Goal: Task Accomplishment & Management: Manage account settings

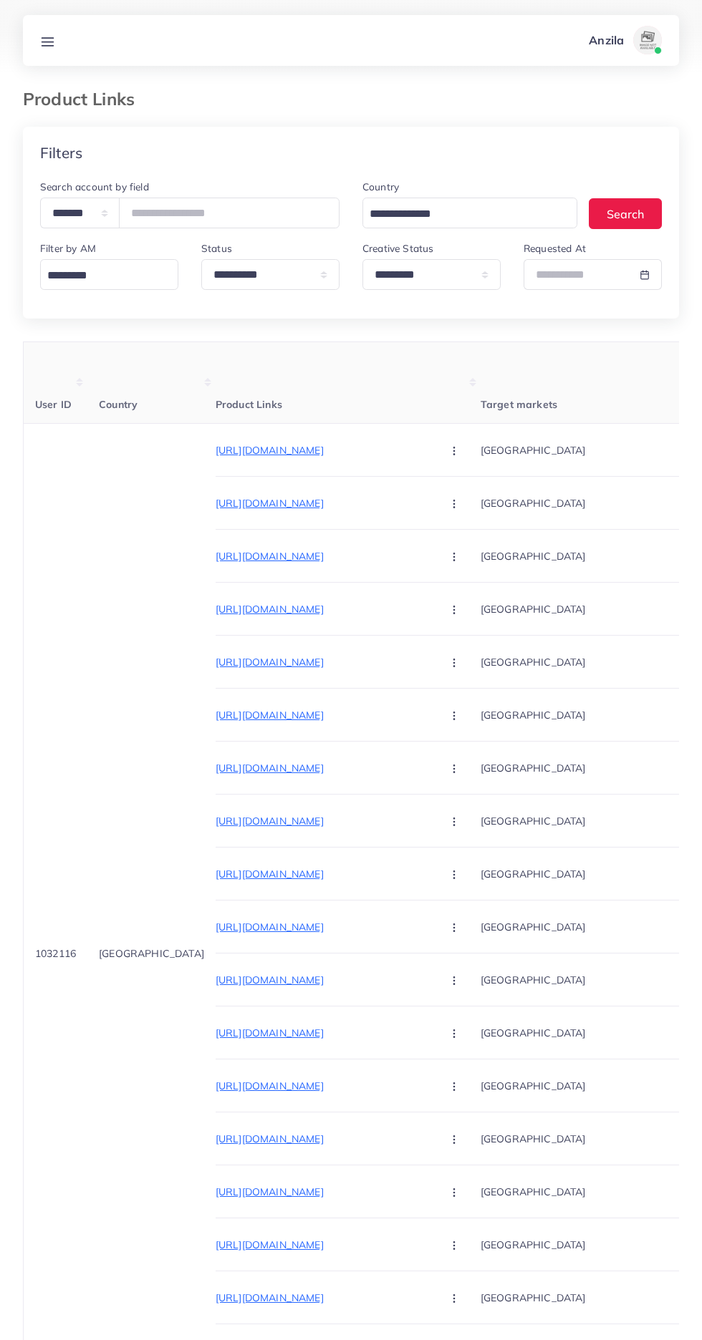
select select "*********"
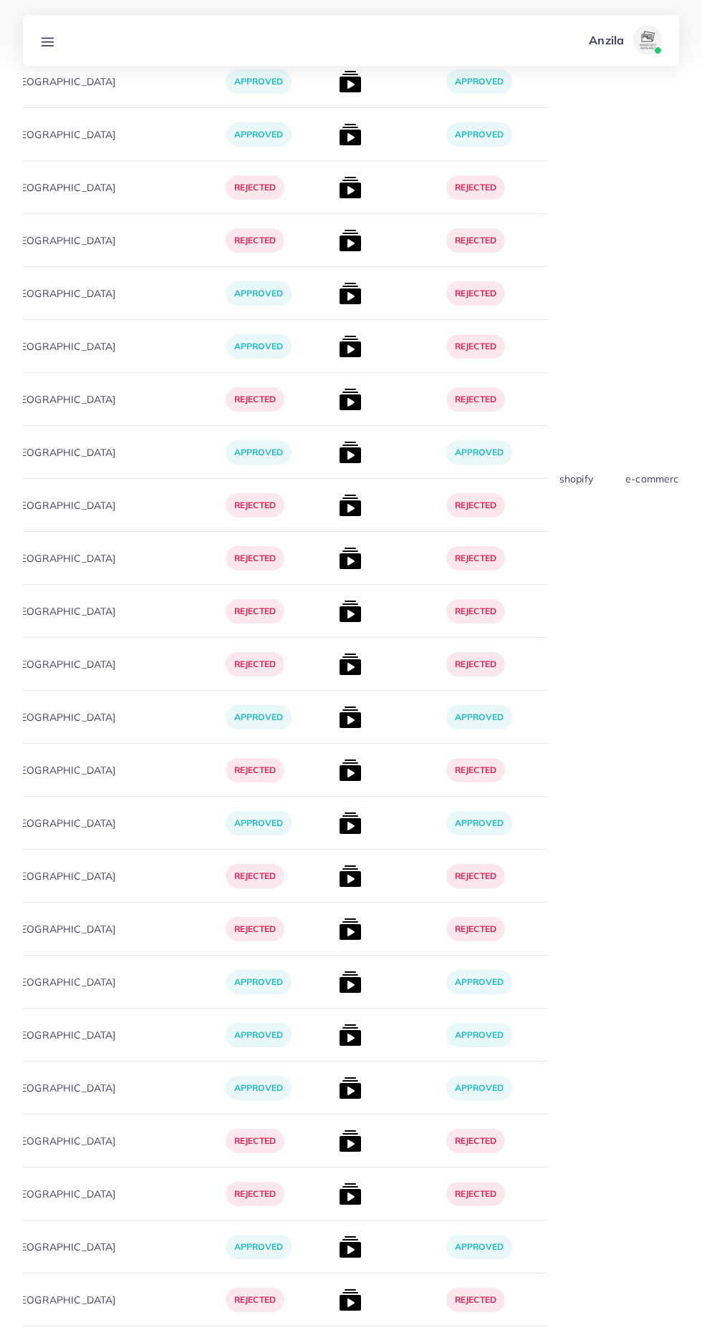
scroll to position [0, 299]
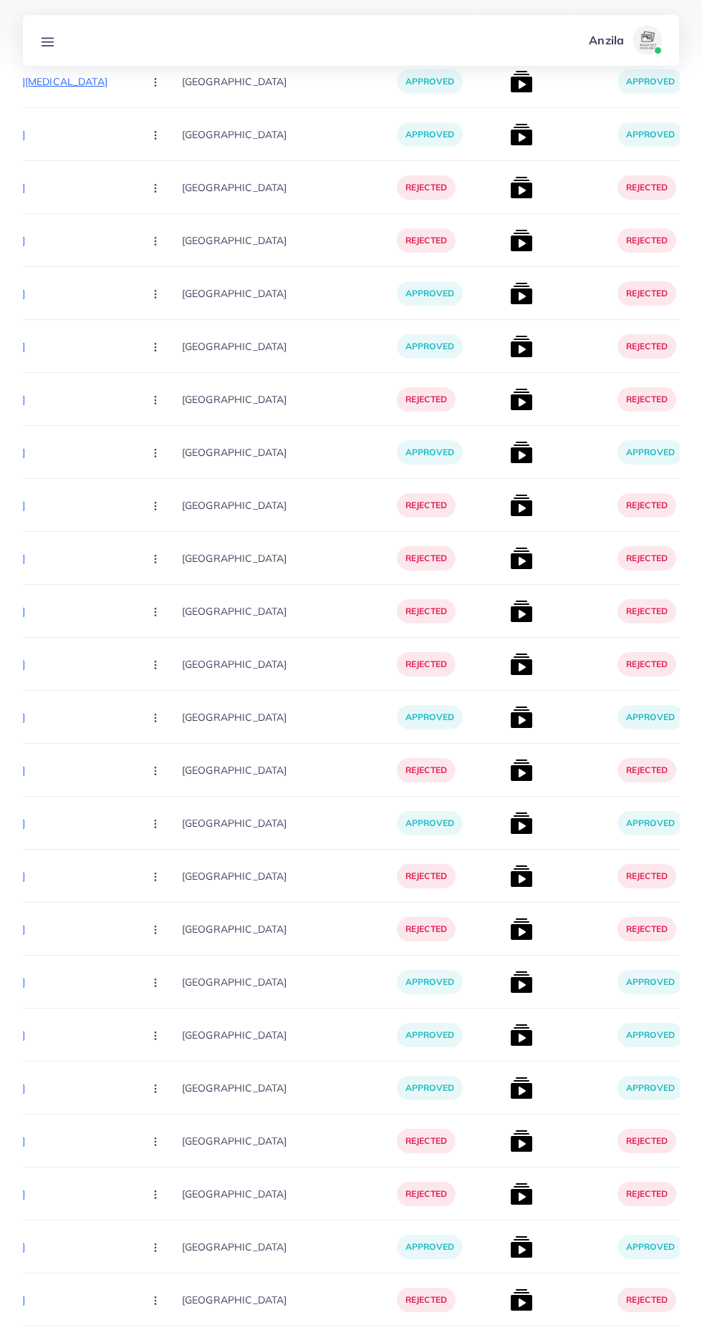
click at [49, 38] on line at bounding box center [47, 38] width 11 height 0
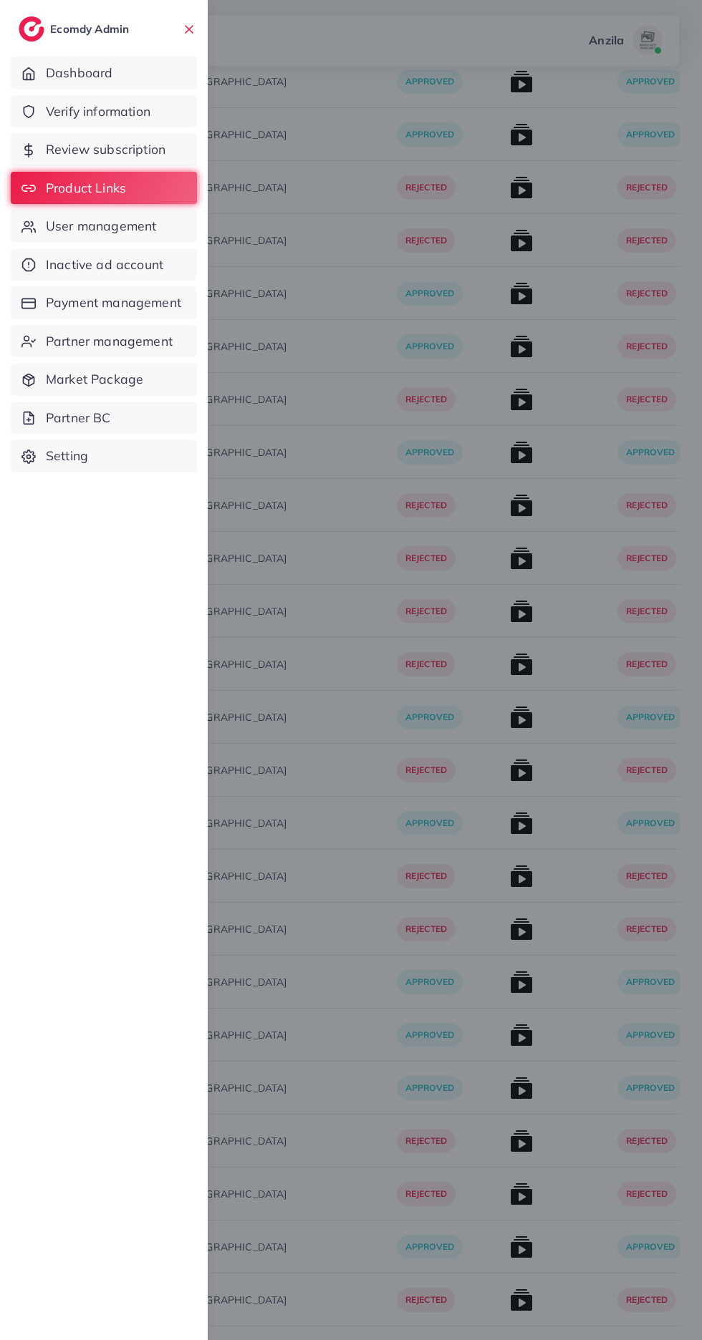
scroll to position [8490, 0]
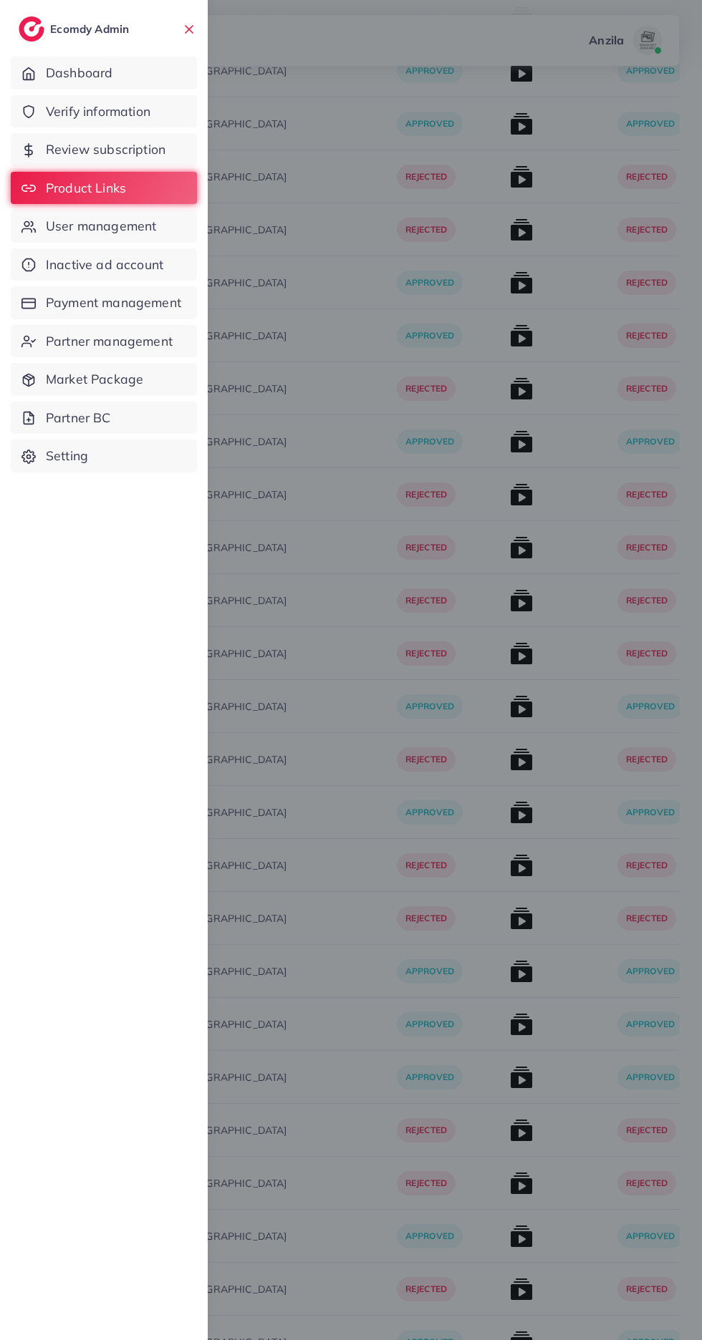
click at [53, 112] on span "Verify information" at bounding box center [98, 111] width 105 height 19
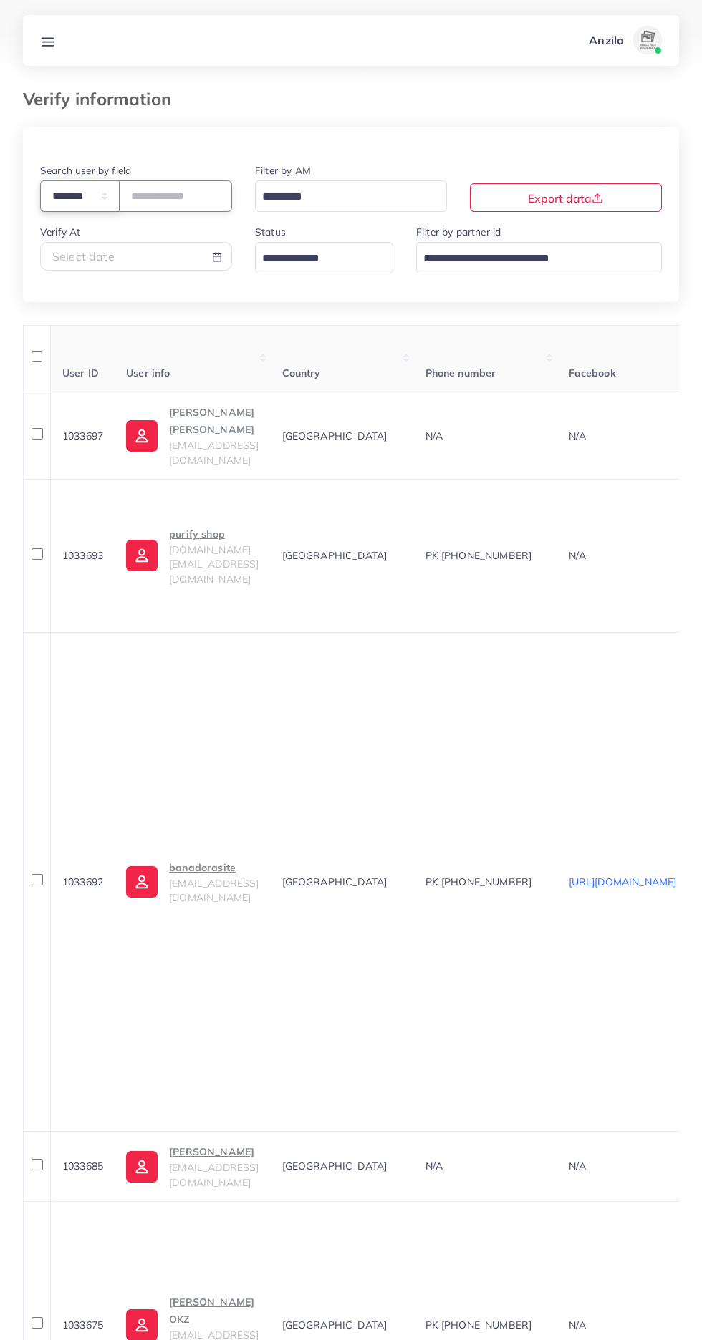
click at [60, 209] on select "**********" at bounding box center [79, 195] width 79 height 31
select select "*****"
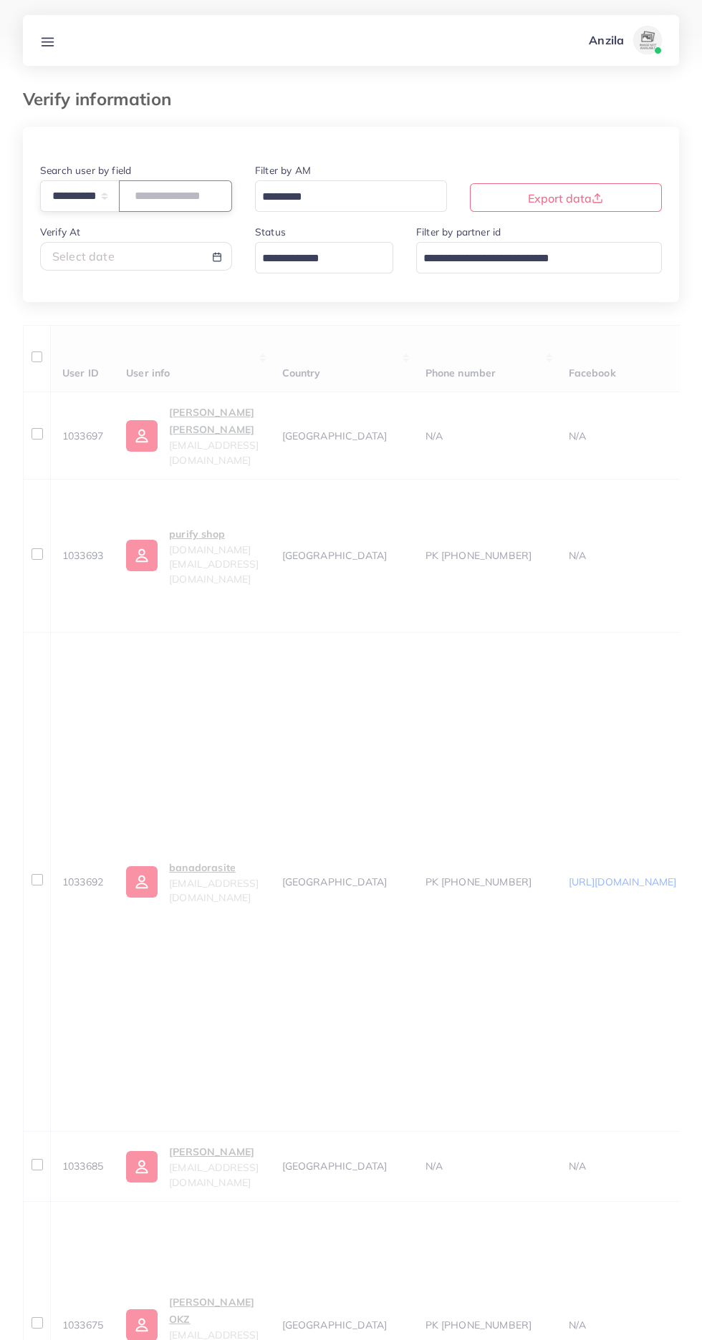
click at [170, 196] on input "text" at bounding box center [175, 195] width 113 height 31
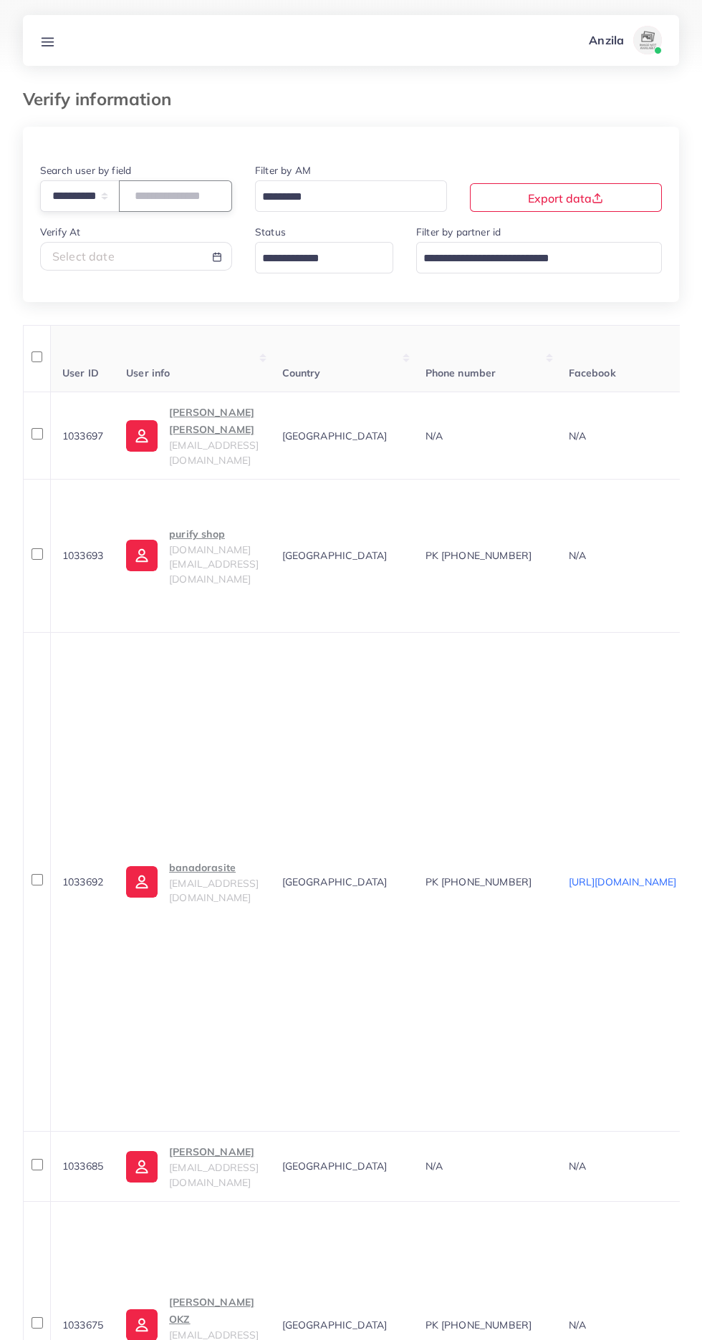
paste input "**********"
click at [297, 260] on input "Search for option" at bounding box center [315, 259] width 117 height 22
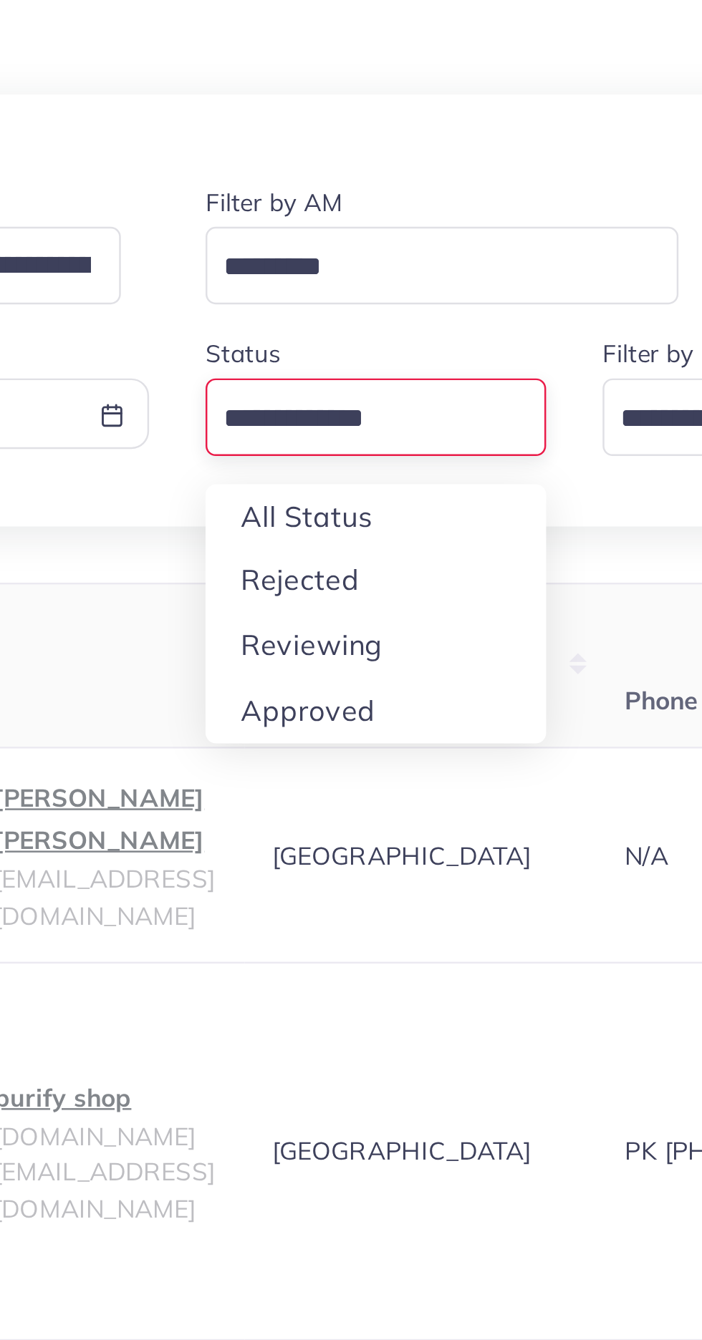
click at [295, 347] on div "**********" at bounding box center [351, 1251] width 656 height 2248
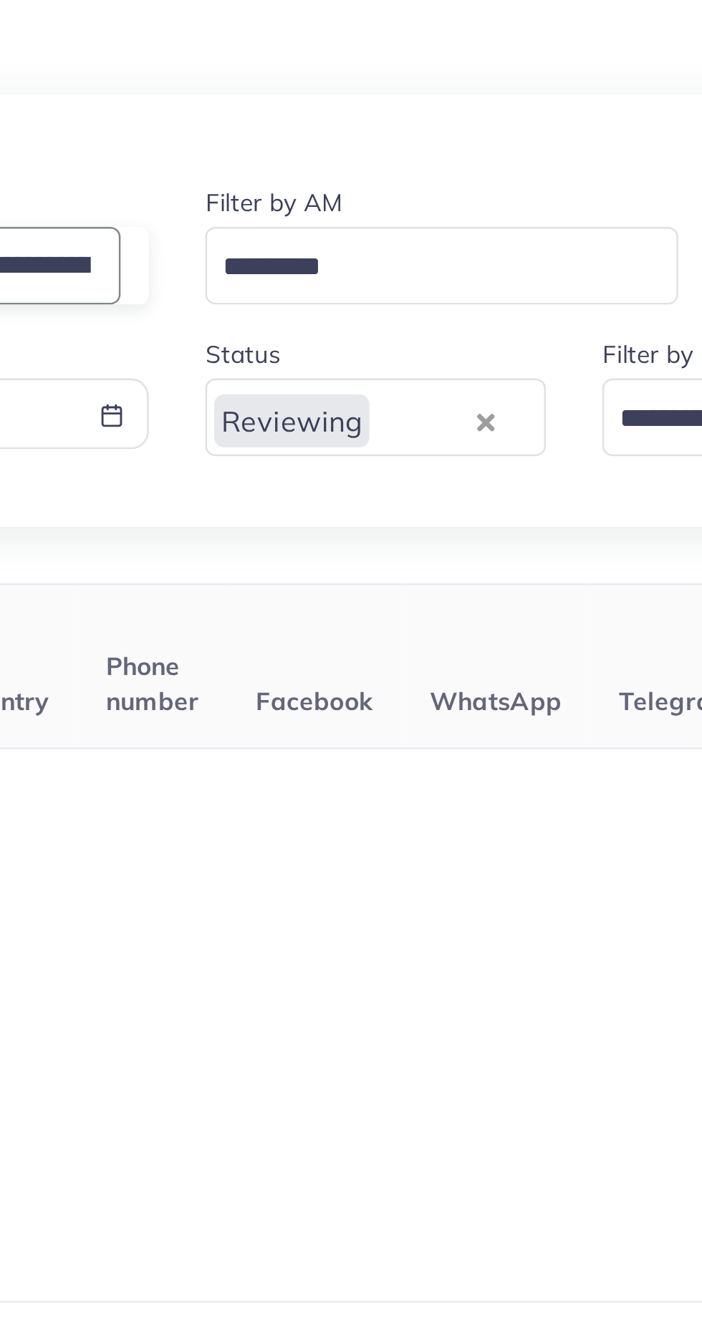
click at [214, 195] on input "**********" at bounding box center [170, 195] width 102 height 31
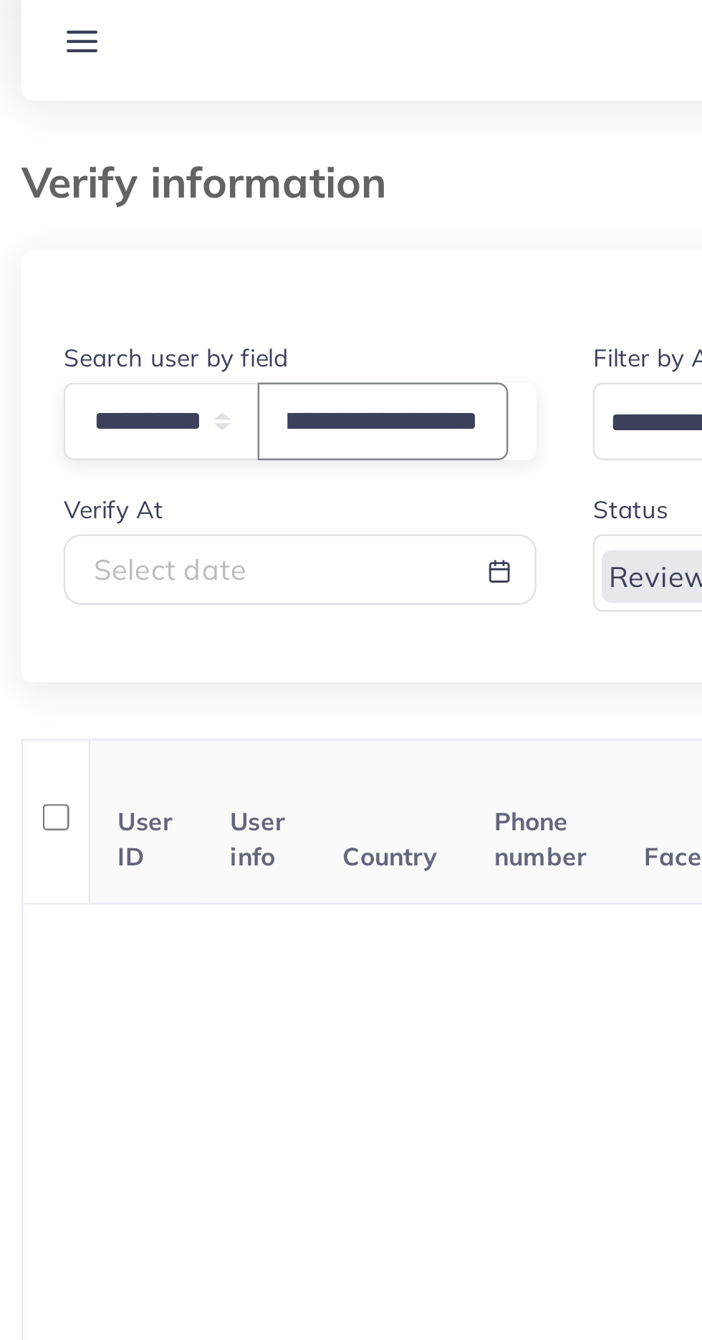
scroll to position [0, 77]
type input "**********"
click at [231, 294] on div "**********" at bounding box center [351, 232] width 656 height 140
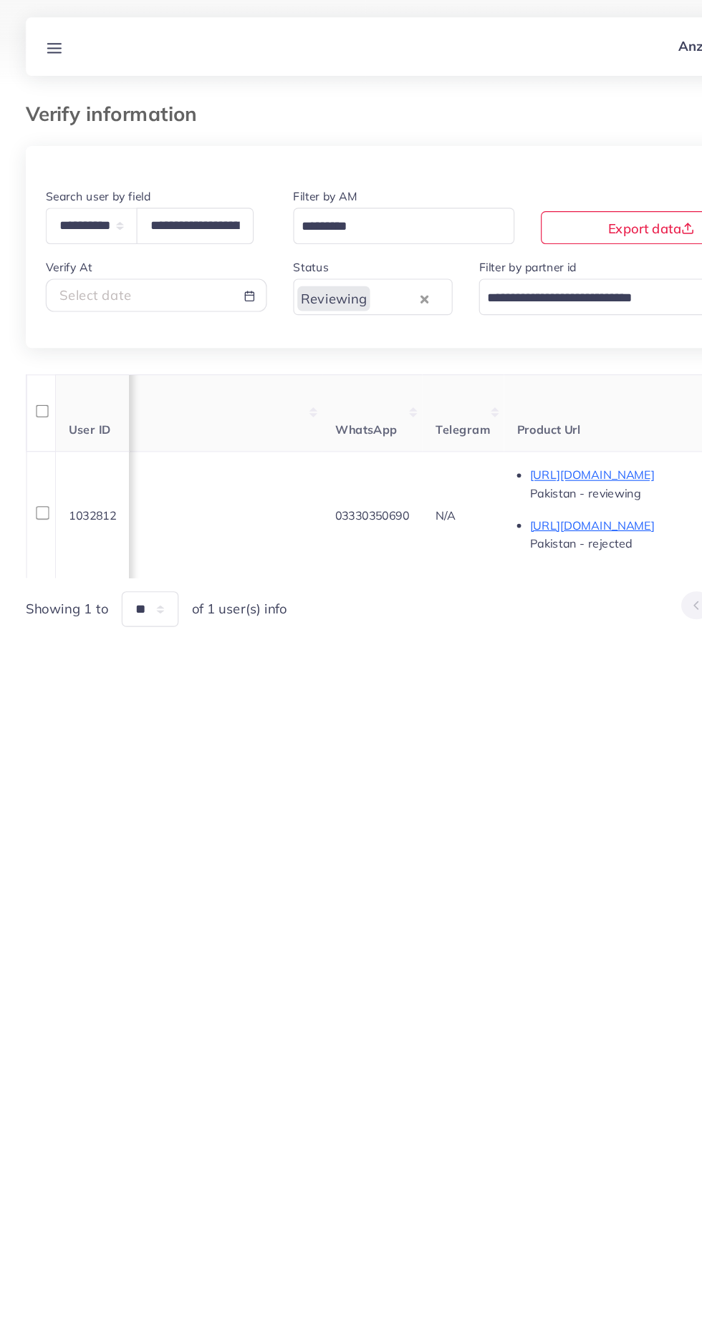
scroll to position [0, 526]
copy span "03330350690"
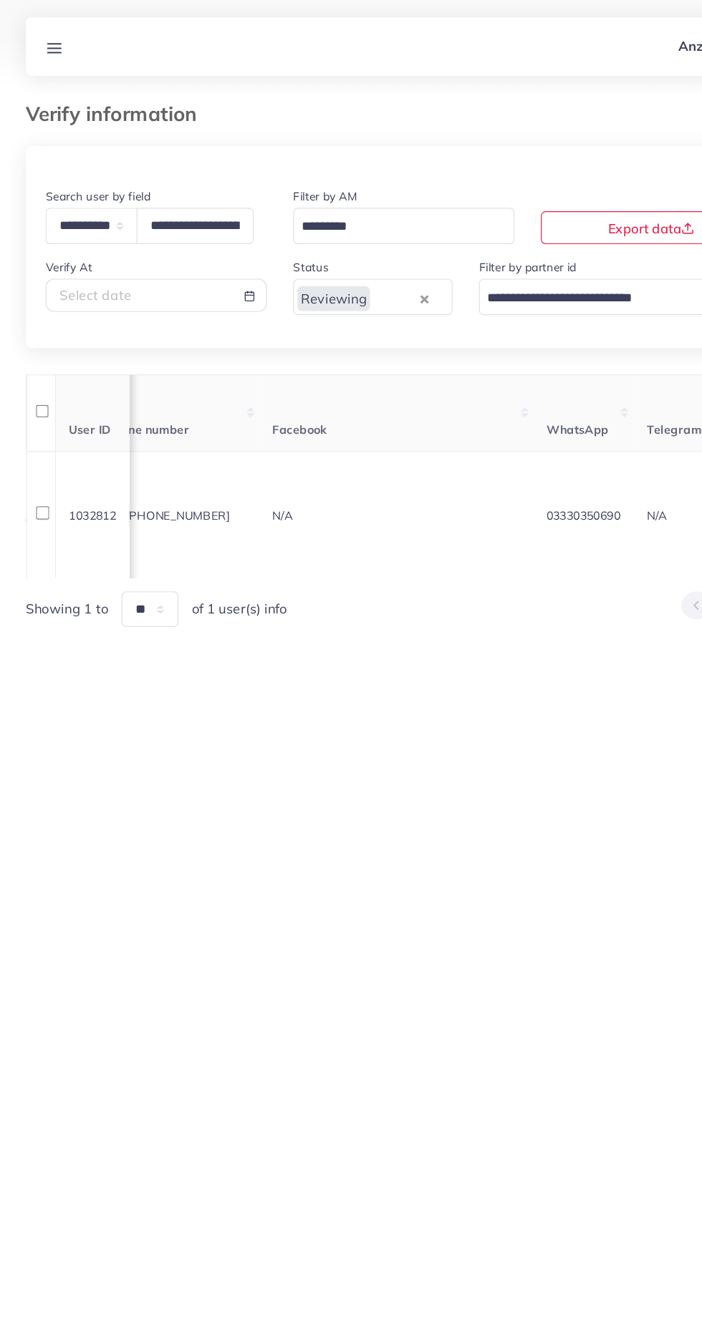
scroll to position [0, 0]
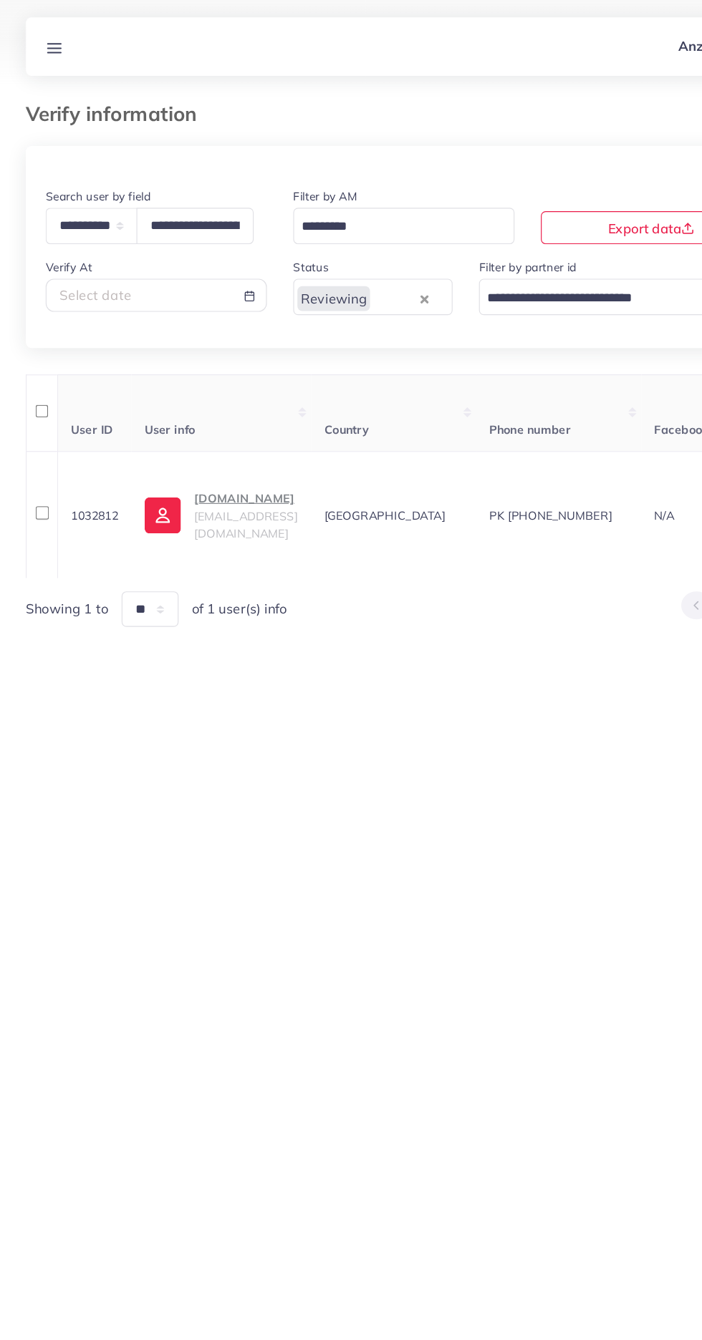
click at [236, 441] on p "Luminashade.store" at bounding box center [214, 432] width 90 height 17
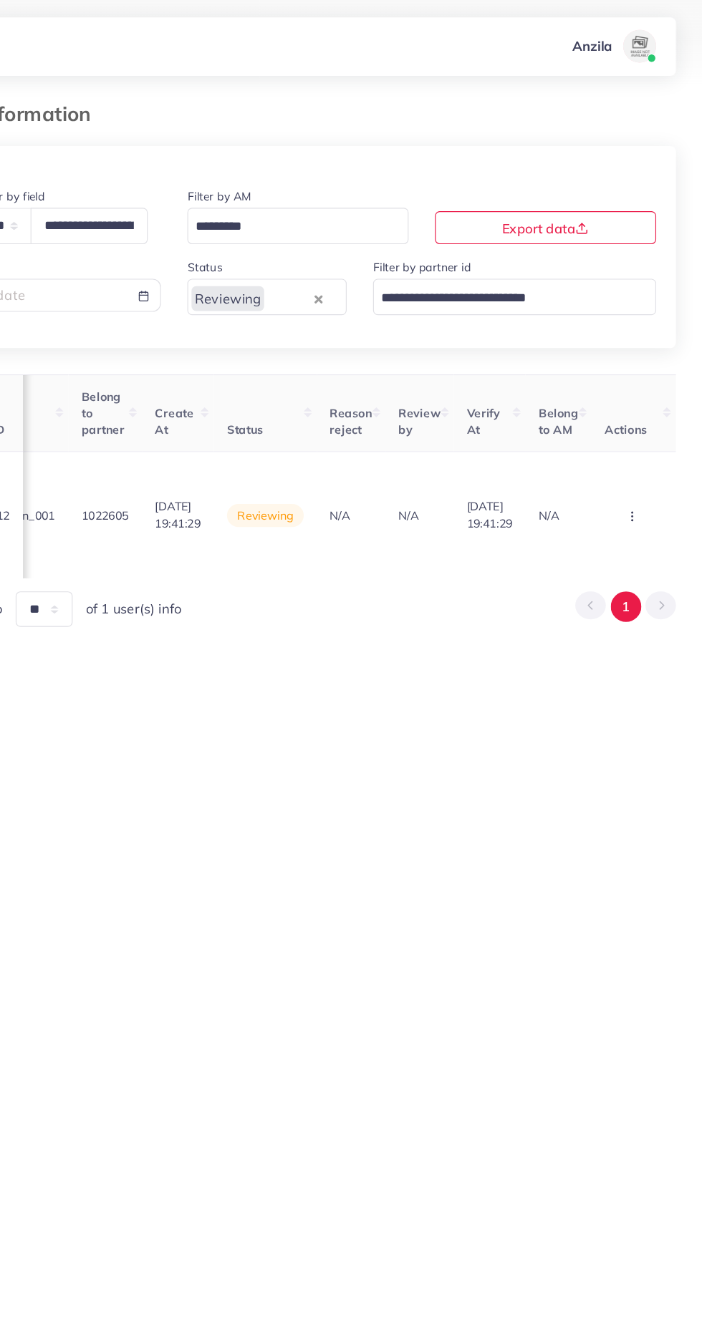
click at [641, 448] on circle "button" at bounding box center [640, 448] width 1 height 1
click at [621, 382] on link "Reject" at bounding box center [617, 382] width 113 height 32
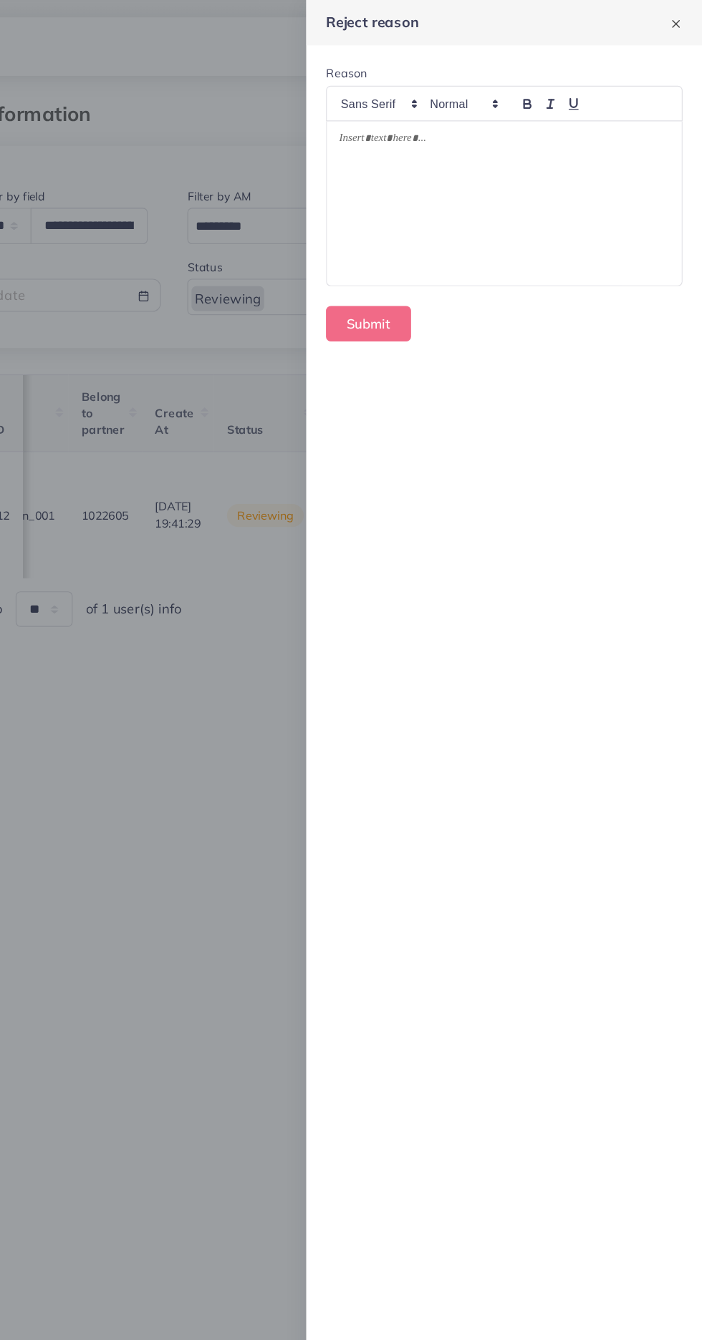
click at [541, 145] on div at bounding box center [530, 176] width 308 height 142
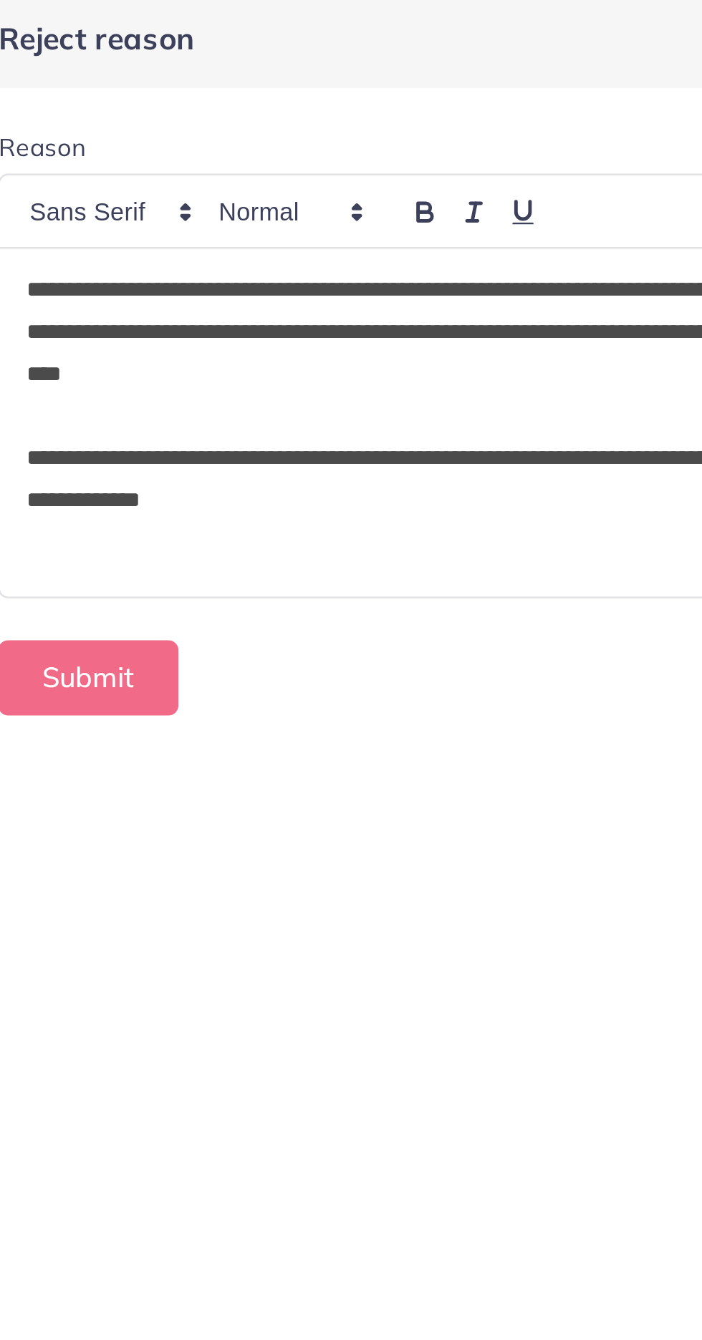
scroll to position [0, 0]
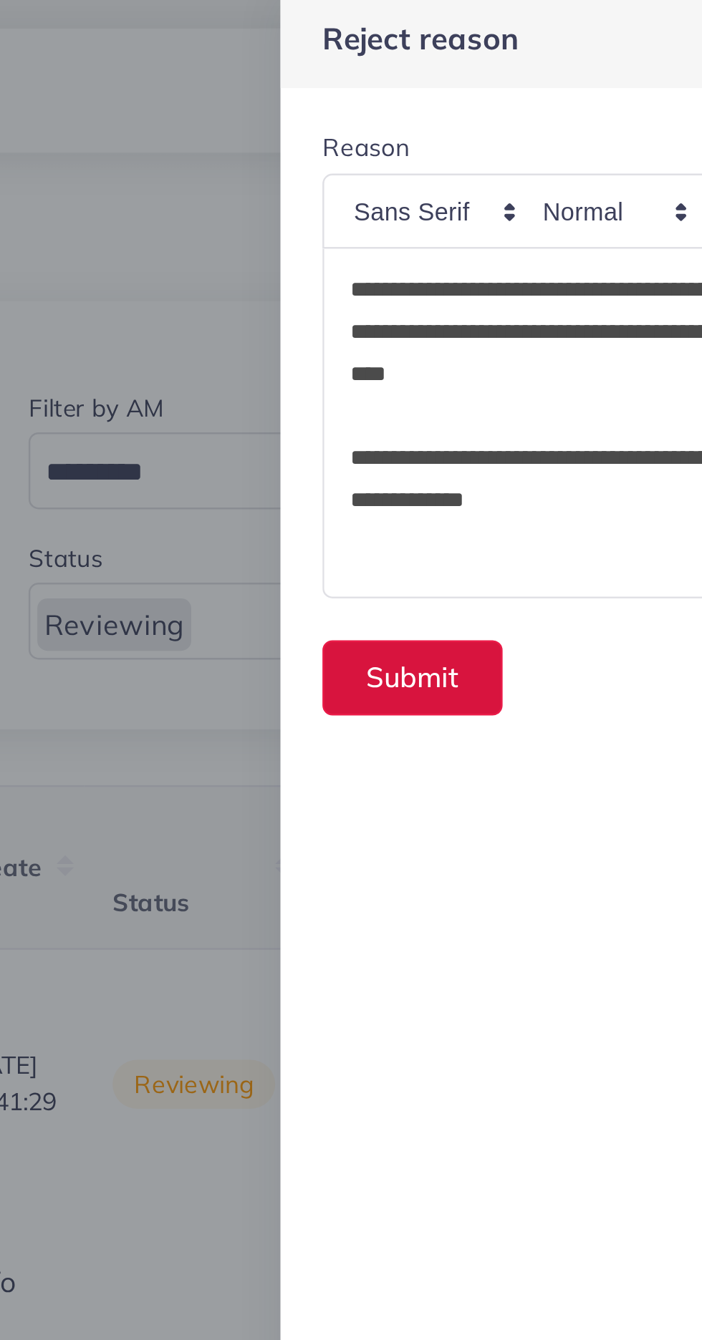
click at [410, 274] on button "Submit" at bounding box center [412, 281] width 74 height 31
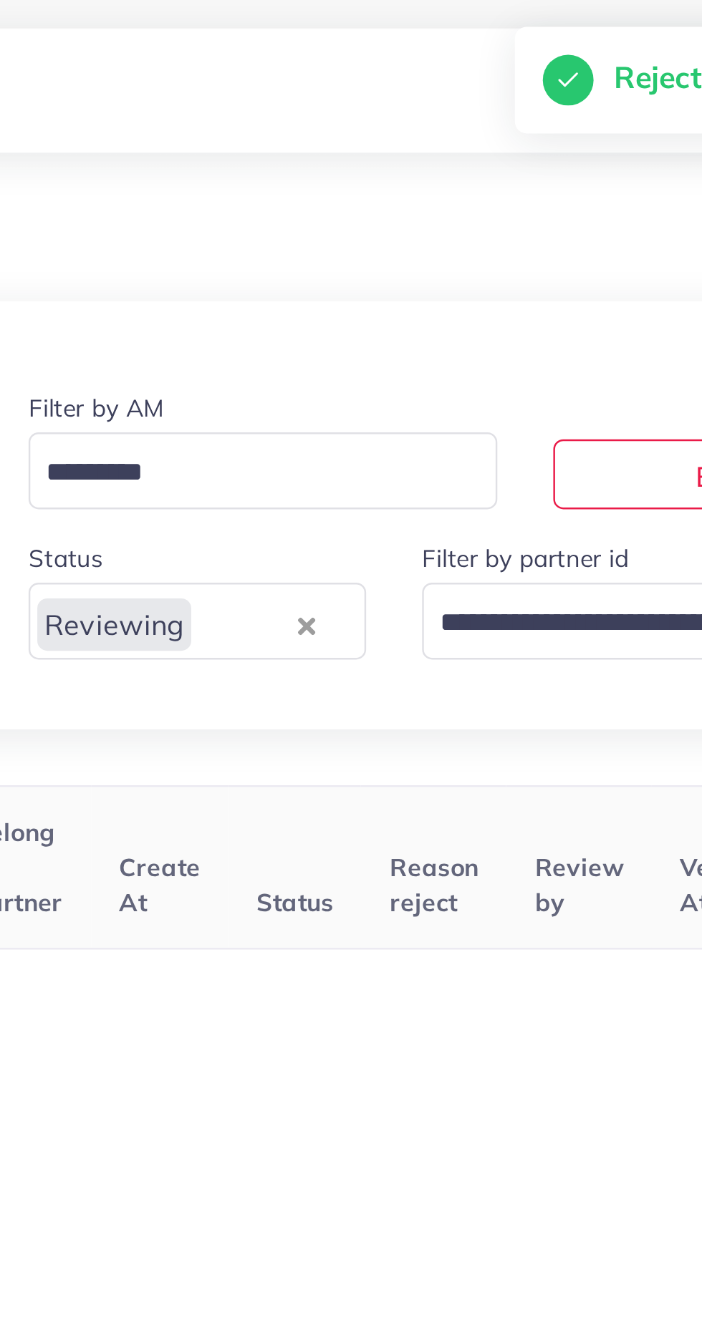
scroll to position [0, 585]
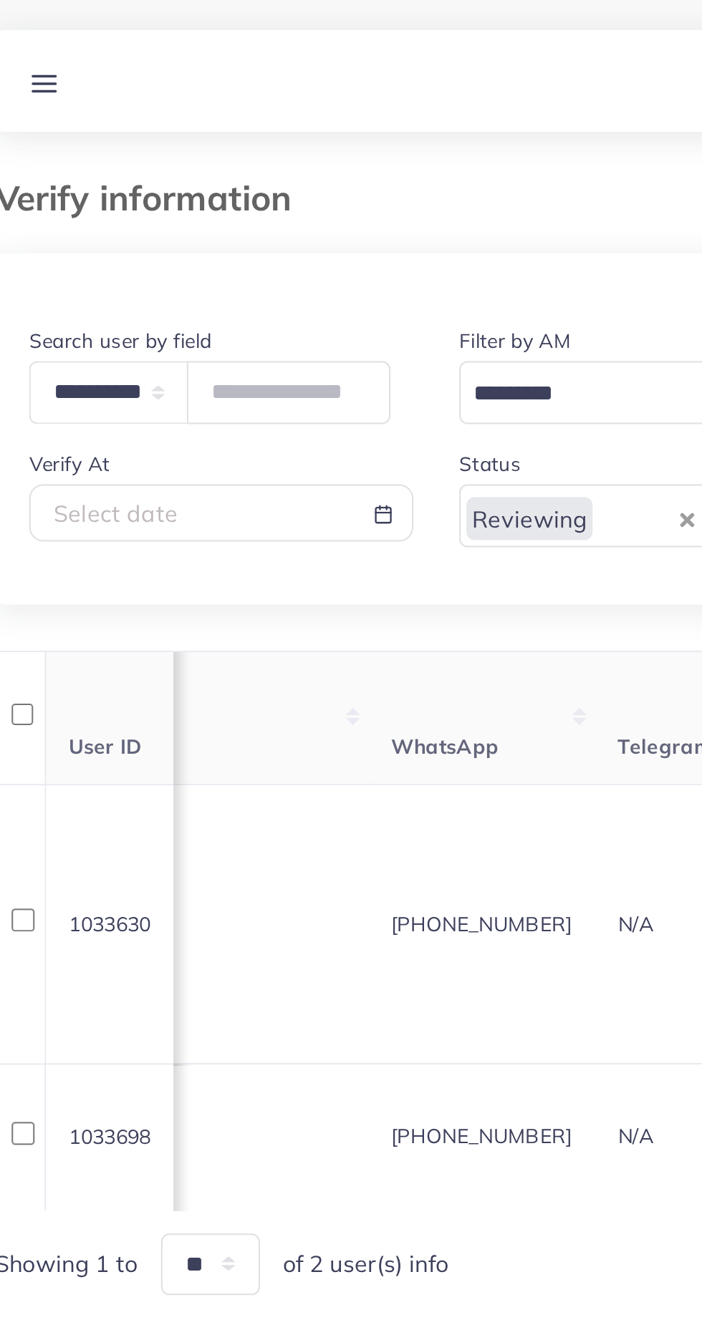
click at [263, 329] on th "WhatsApp" at bounding box center [266, 358] width 113 height 67
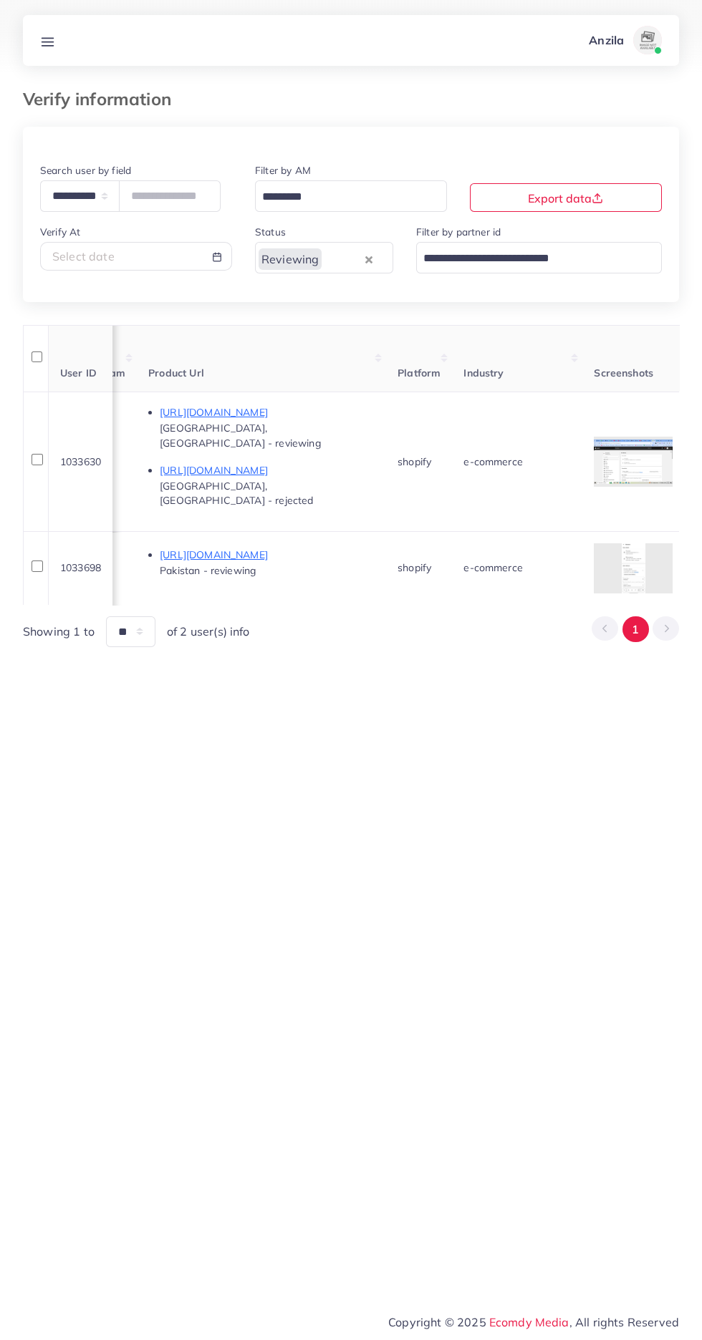
scroll to position [0, 977]
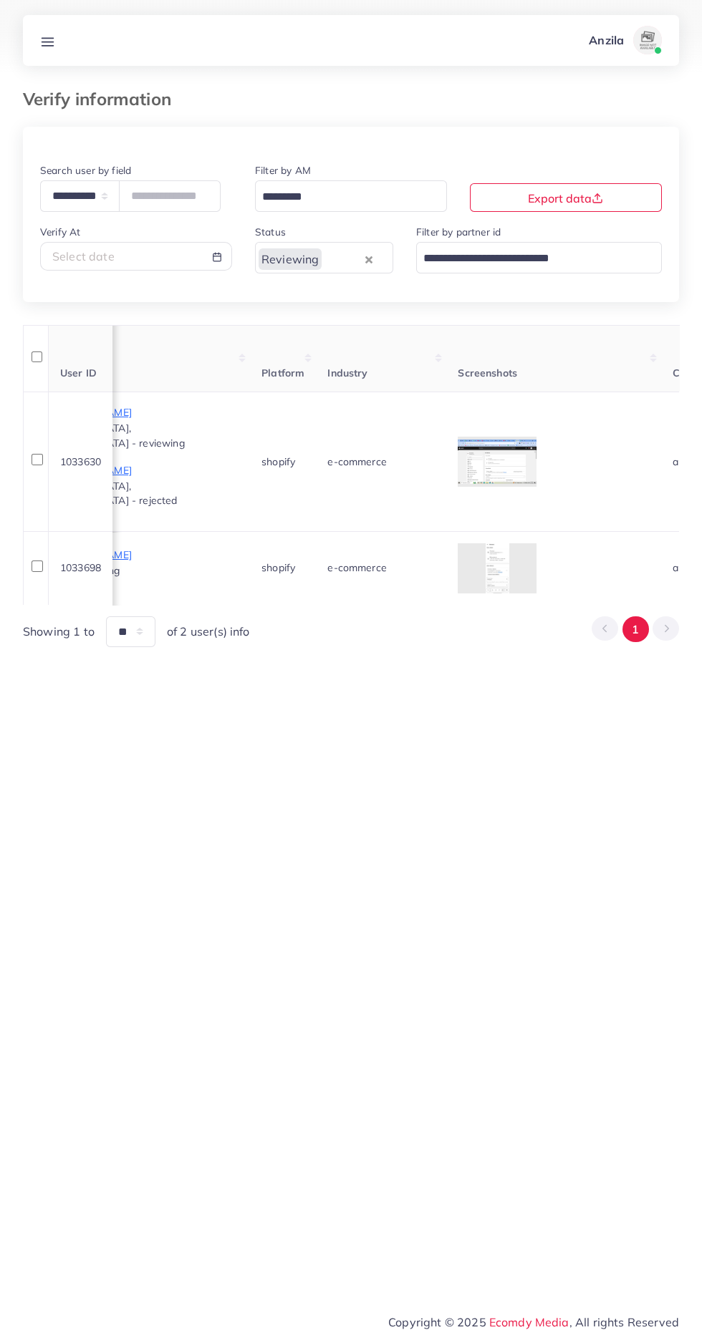
click at [0, 0] on div at bounding box center [0, 0] width 0 height 0
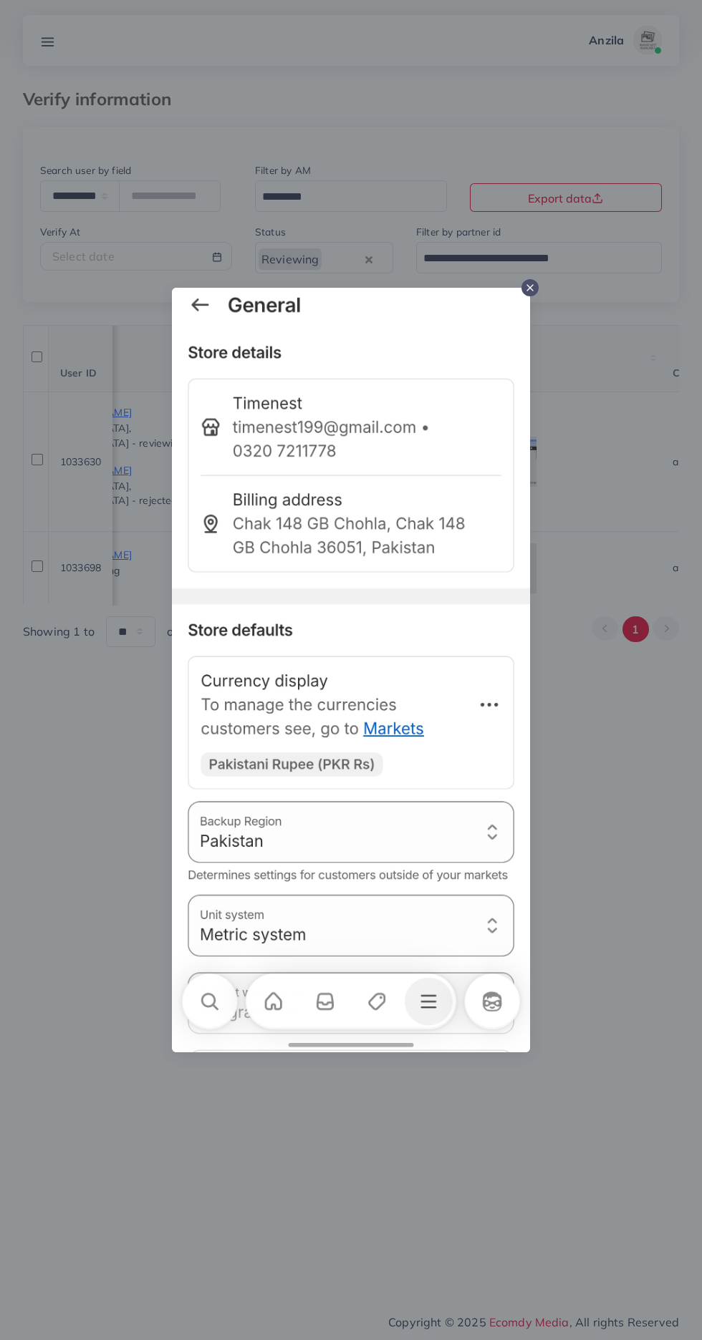
click at [610, 950] on div at bounding box center [351, 670] width 702 height 1340
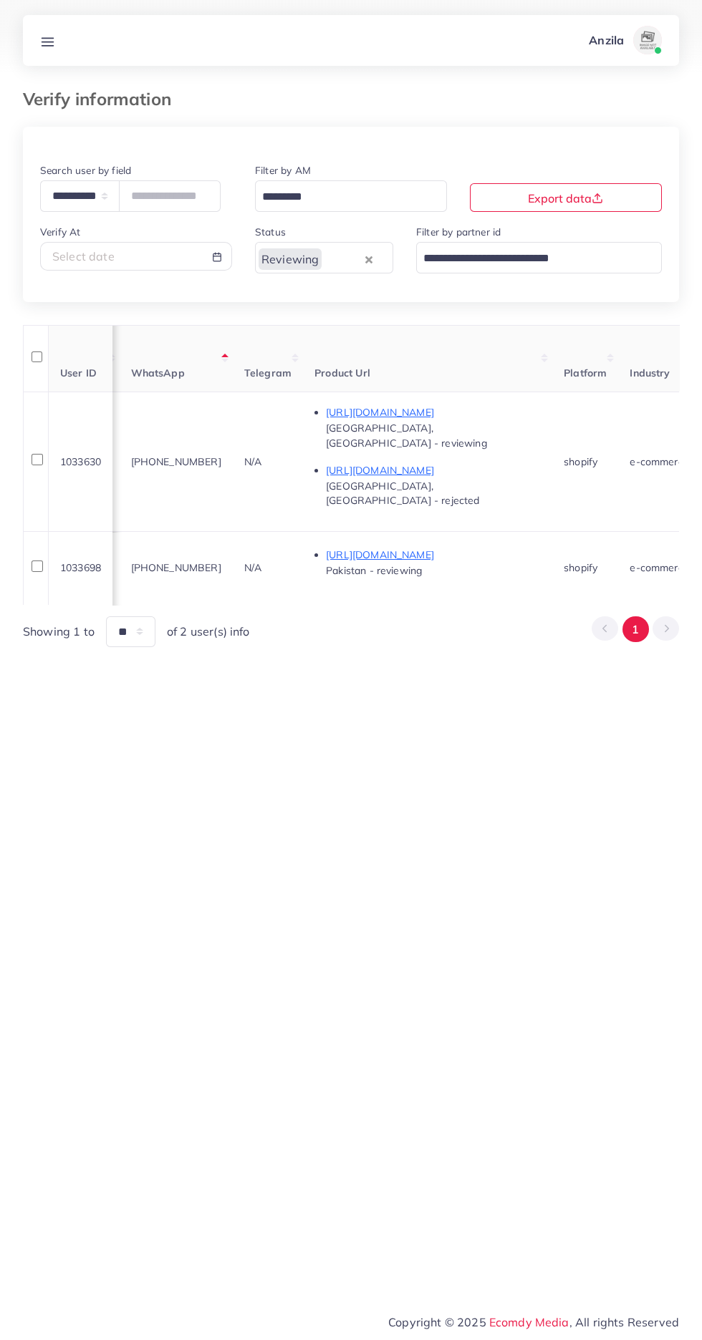
scroll to position [0, 644]
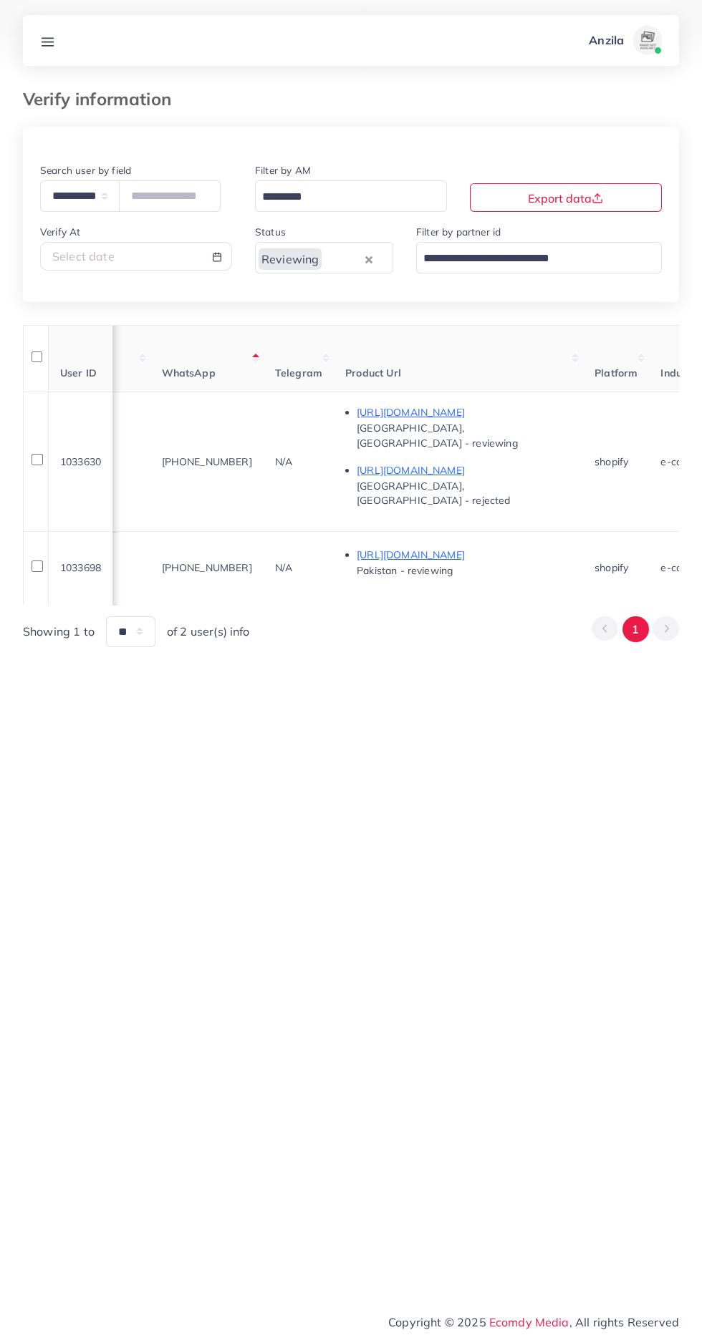
copy span "+92 3207211778"
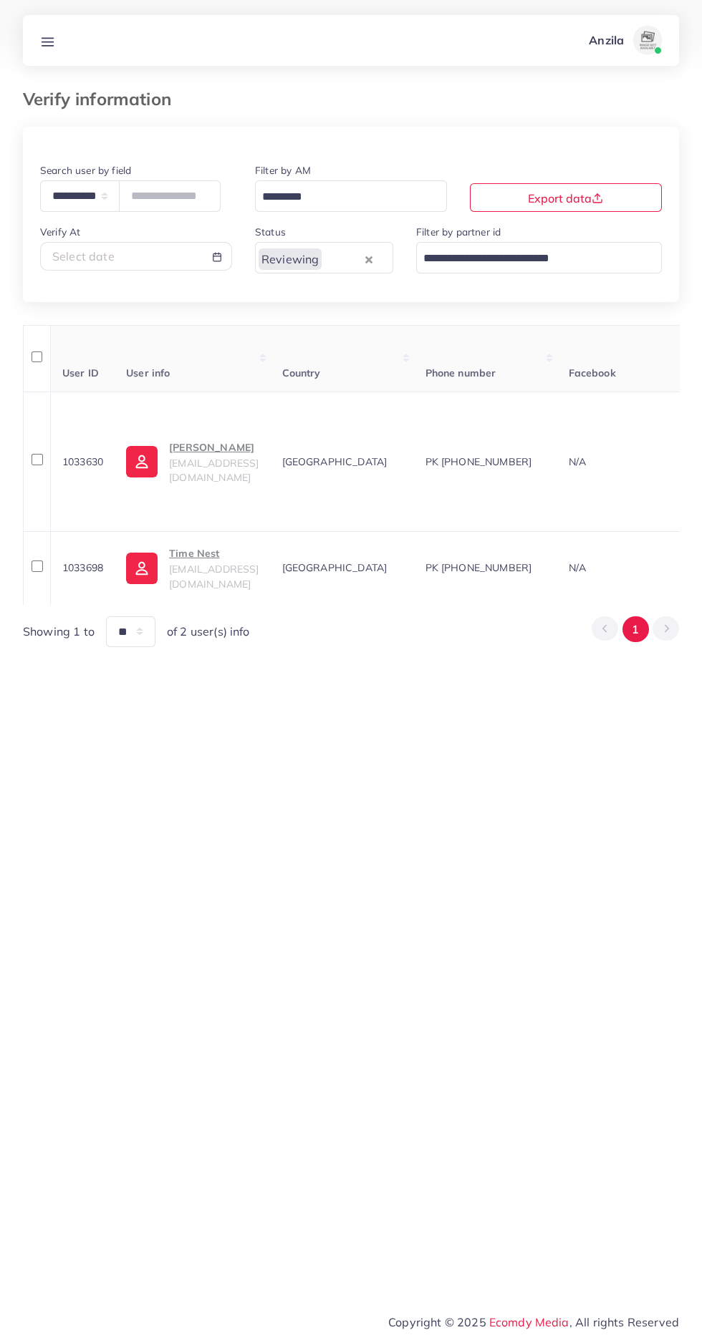
click at [208, 563] on span "timenest199@gmail.com" at bounding box center [214, 576] width 90 height 27
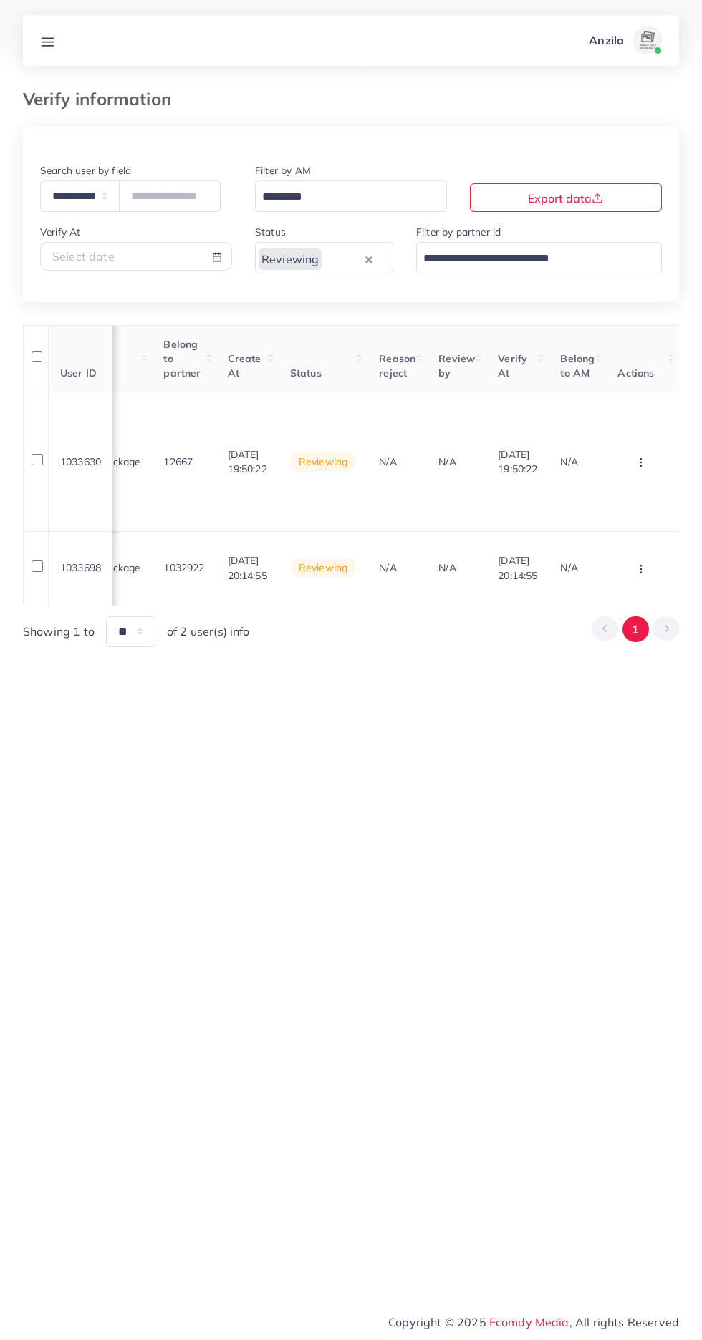
scroll to position [0, 1687]
click at [641, 569] on circle "button" at bounding box center [641, 569] width 1 height 1
click at [627, 445] on link "Approve" at bounding box center [617, 461] width 113 height 32
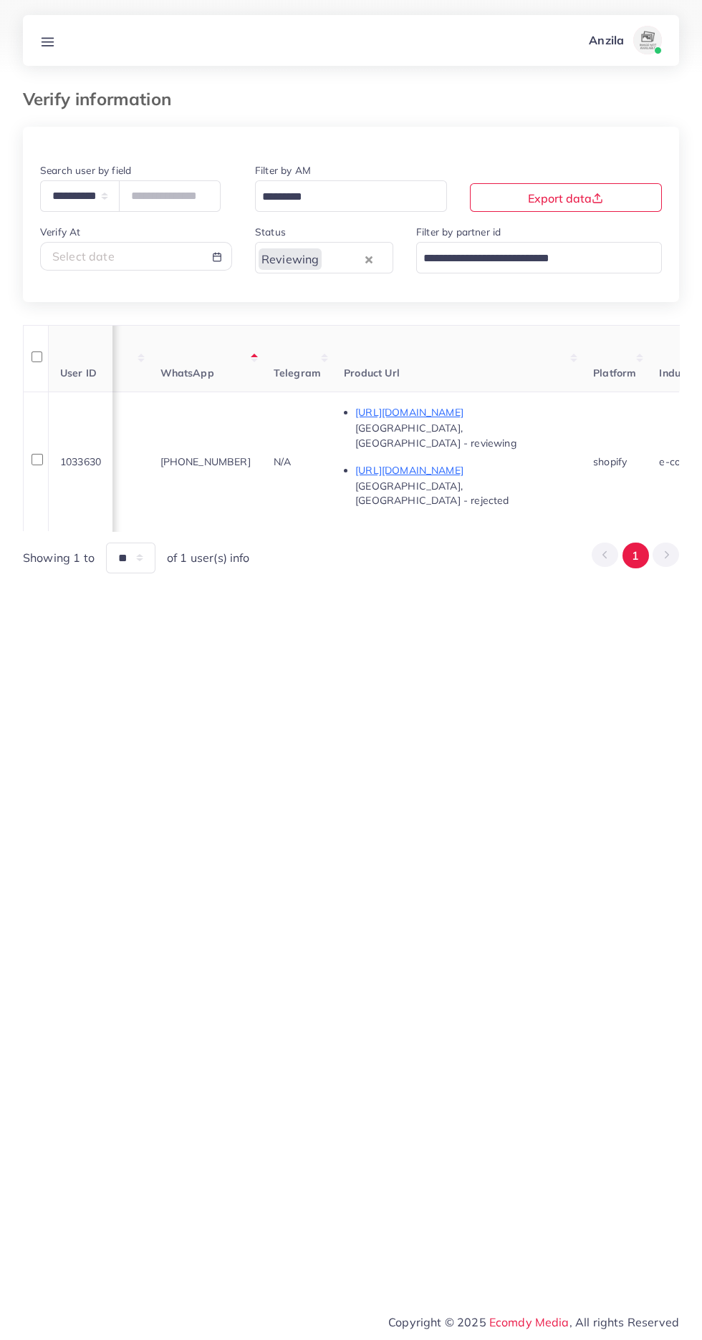
scroll to position [0, 0]
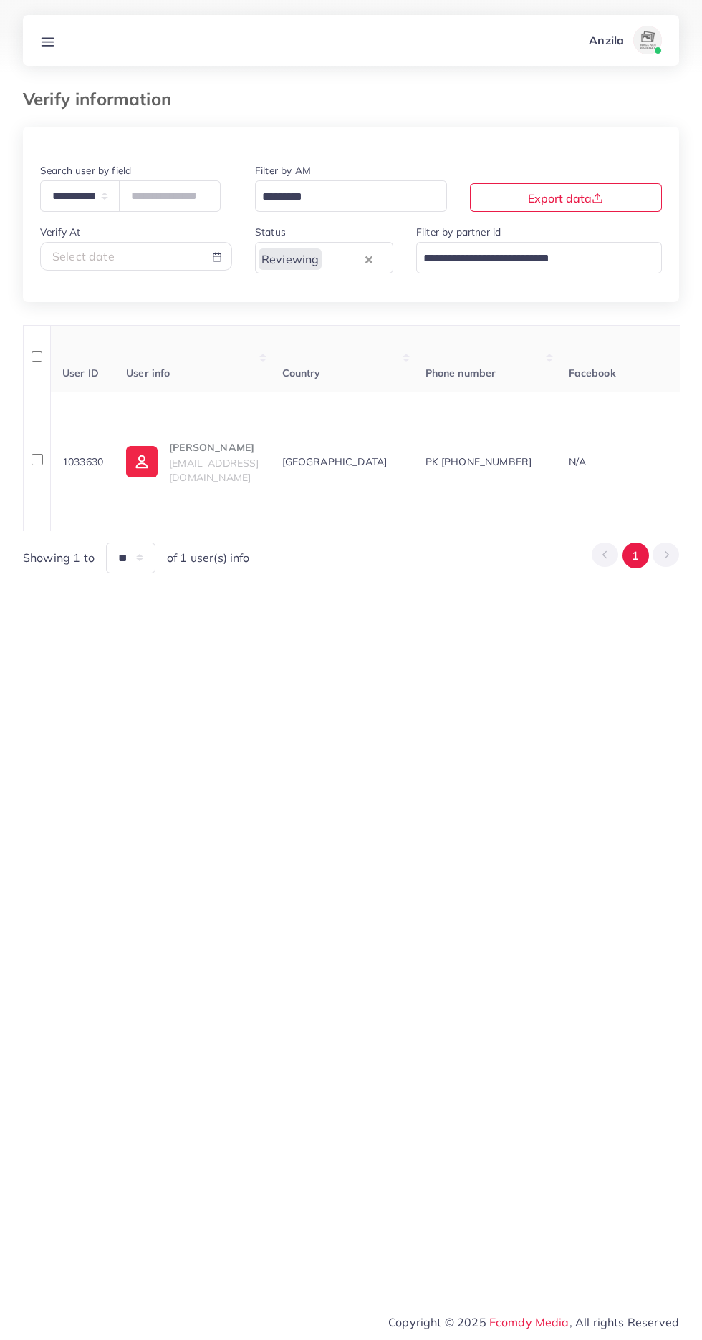
click at [215, 458] on span "salmanrafiq837@gmail.com" at bounding box center [214, 470] width 90 height 27
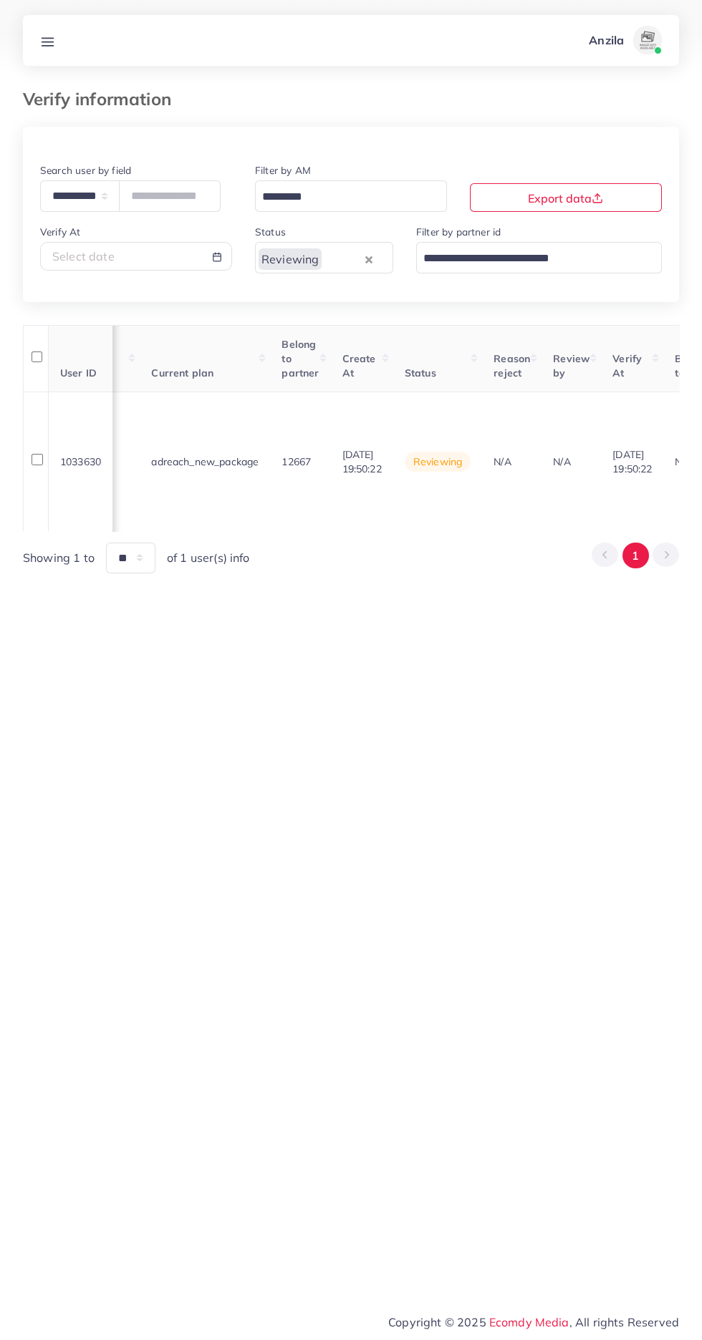
scroll to position [0, 1681]
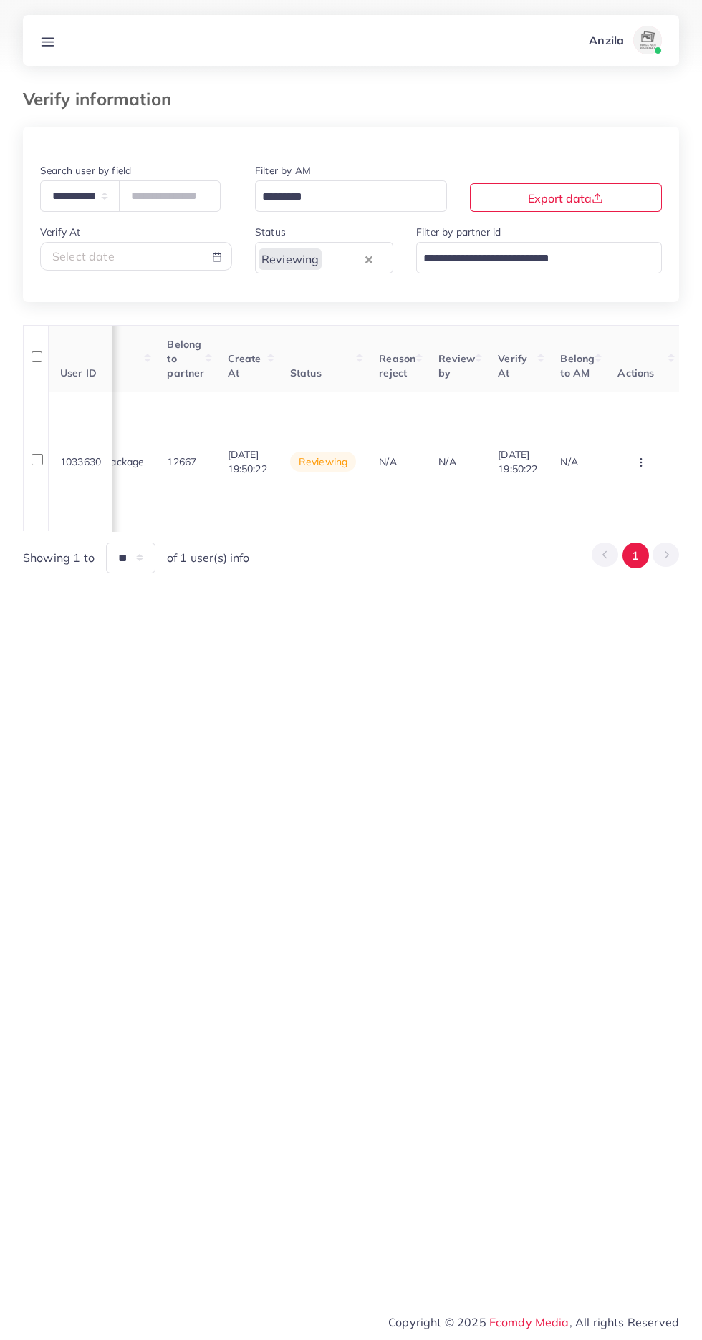
click at [641, 462] on circle "button" at bounding box center [641, 462] width 1 height 1
click at [613, 380] on link "Reject" at bounding box center [617, 396] width 113 height 32
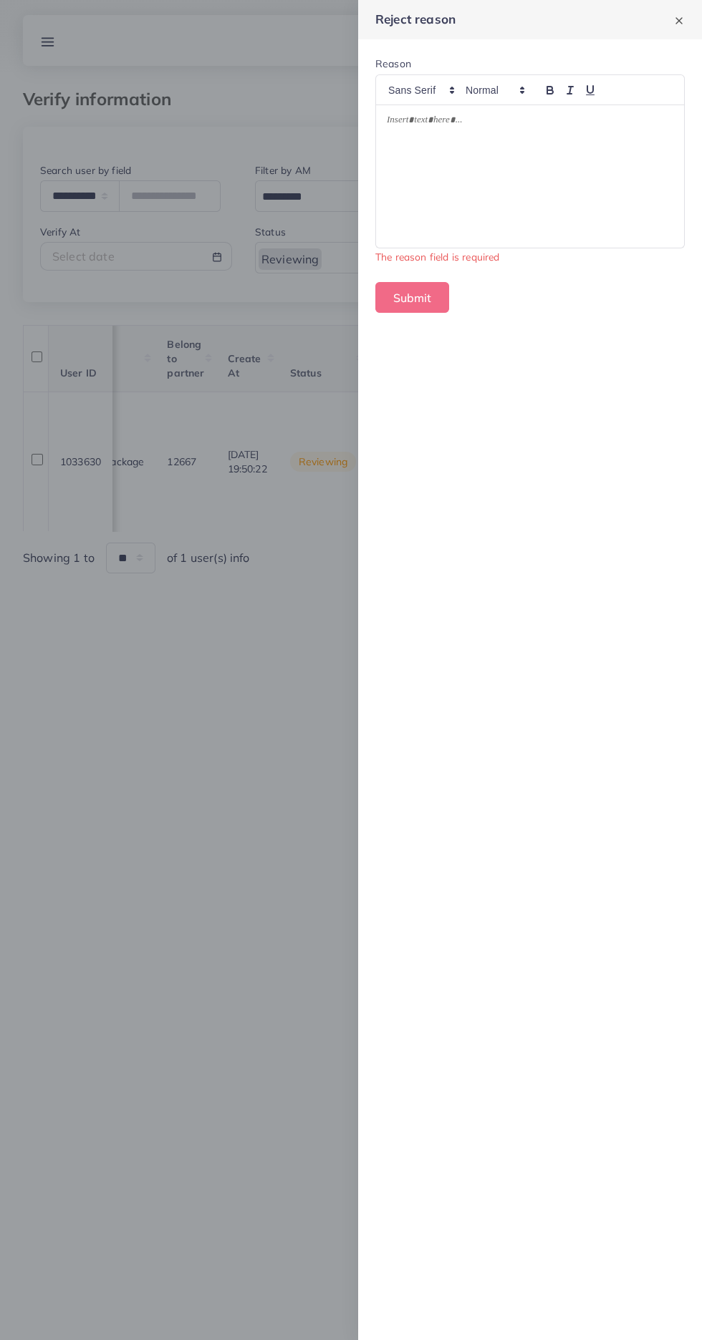
click at [500, 180] on div at bounding box center [530, 176] width 308 height 142
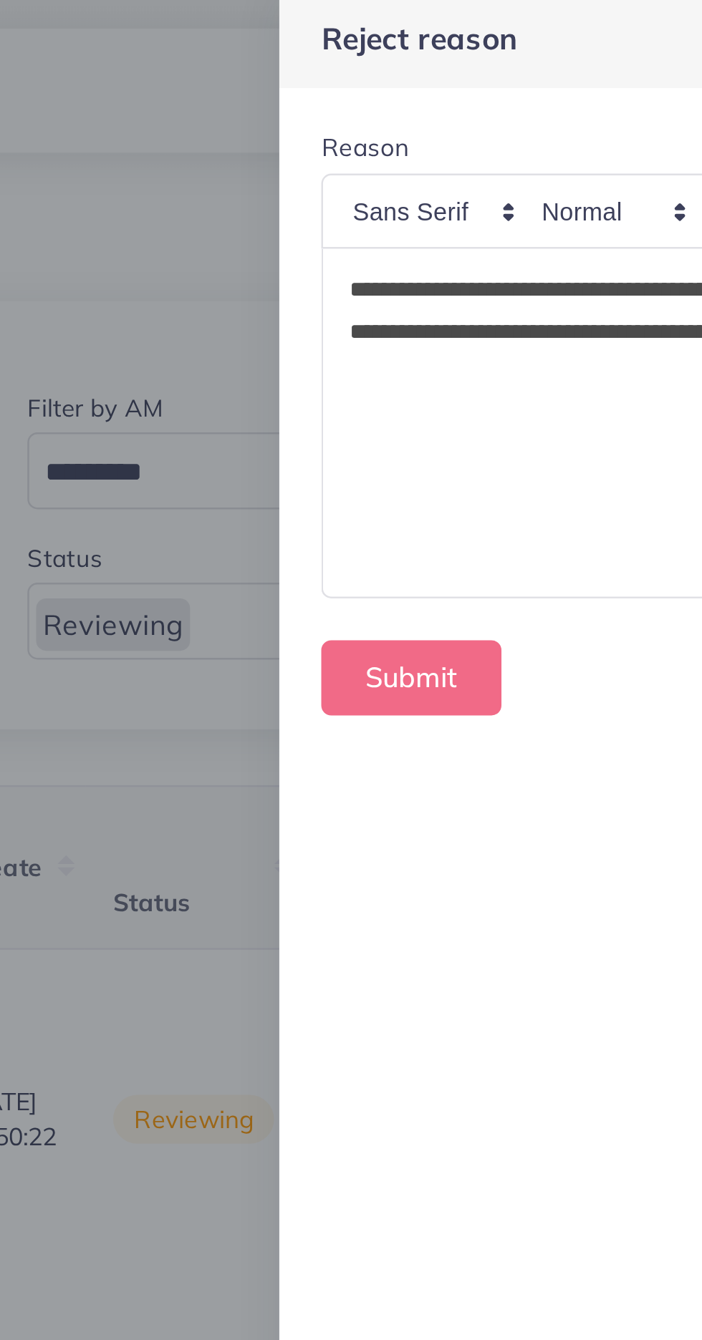
scroll to position [0, 0]
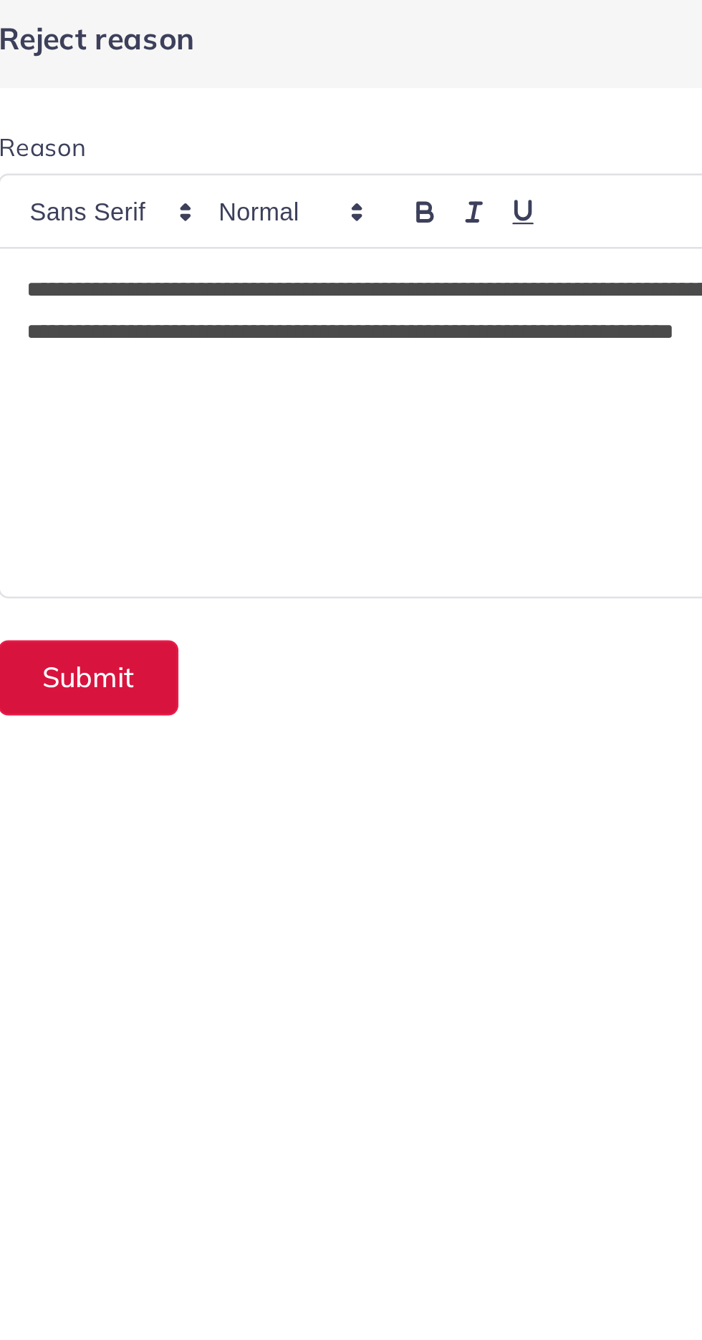
click at [425, 286] on button "Submit" at bounding box center [412, 281] width 74 height 31
click at [629, 235] on div "**********" at bounding box center [530, 176] width 308 height 142
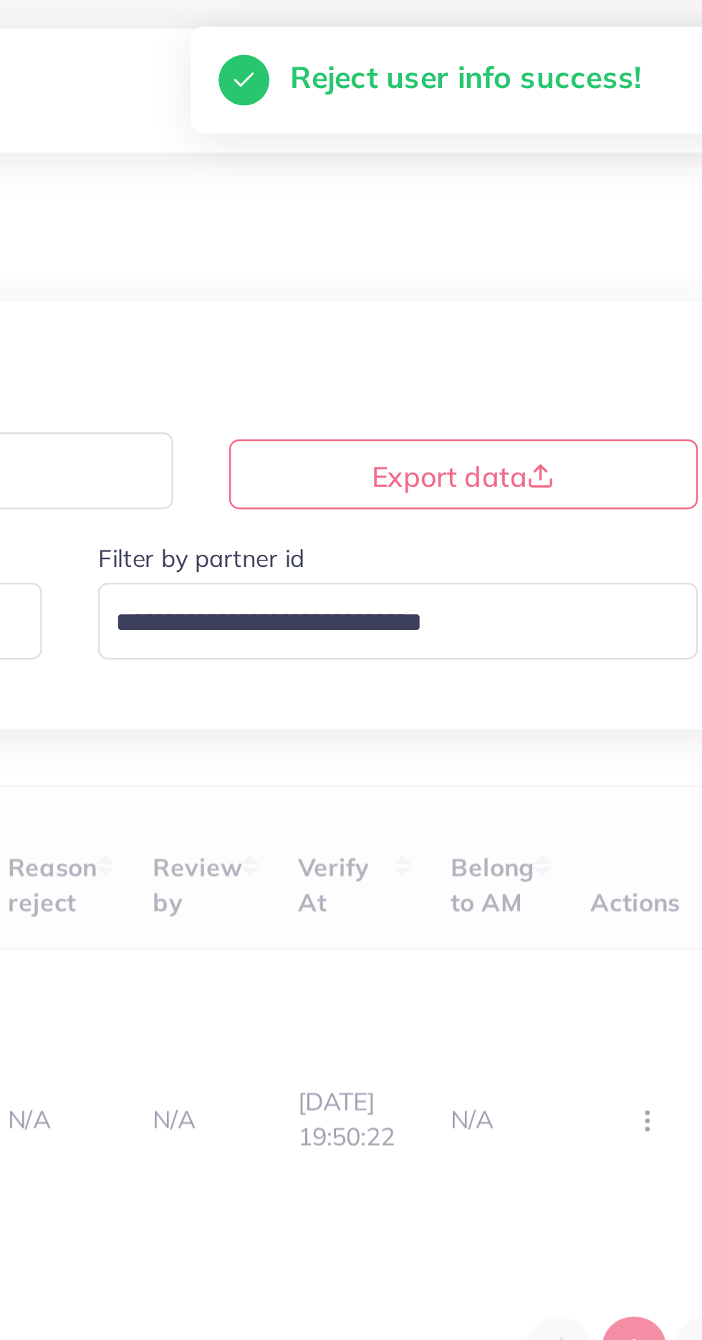
click at [417, 284] on div "Filter by partner id Loading..." at bounding box center [539, 254] width 269 height 62
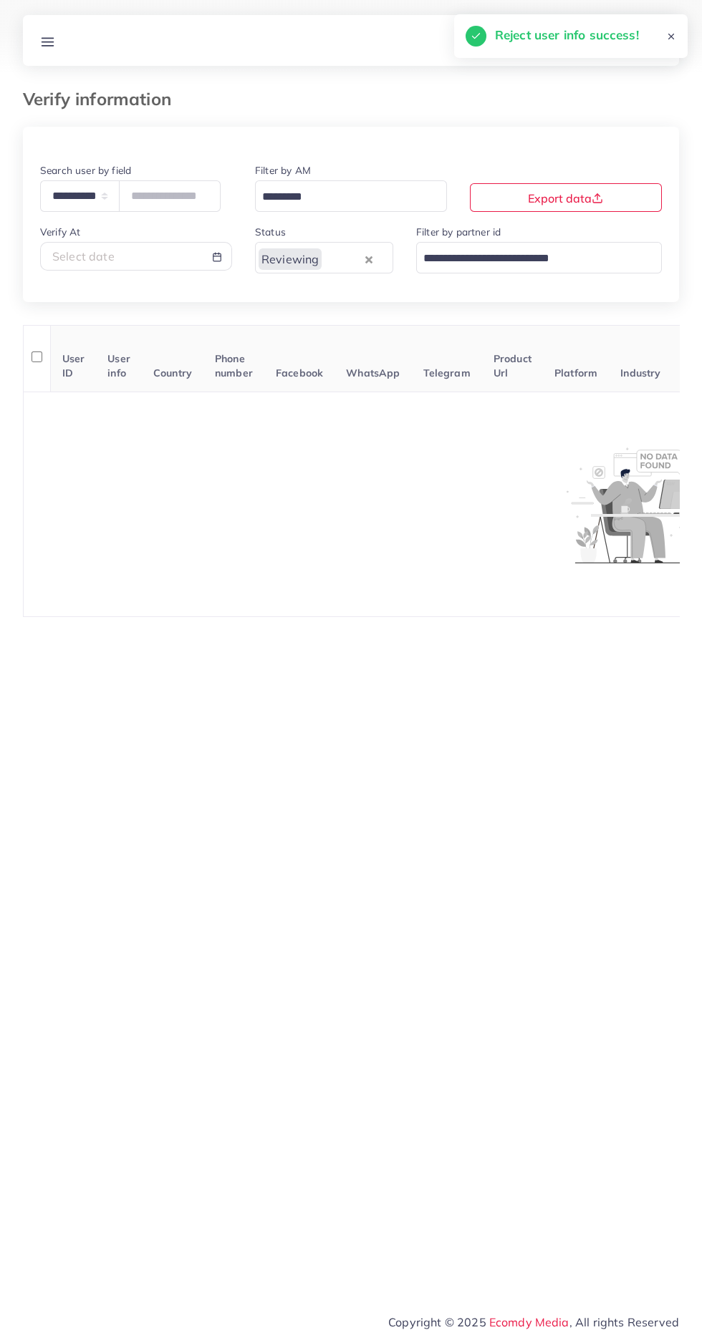
click at [49, 42] on line at bounding box center [47, 42] width 11 height 0
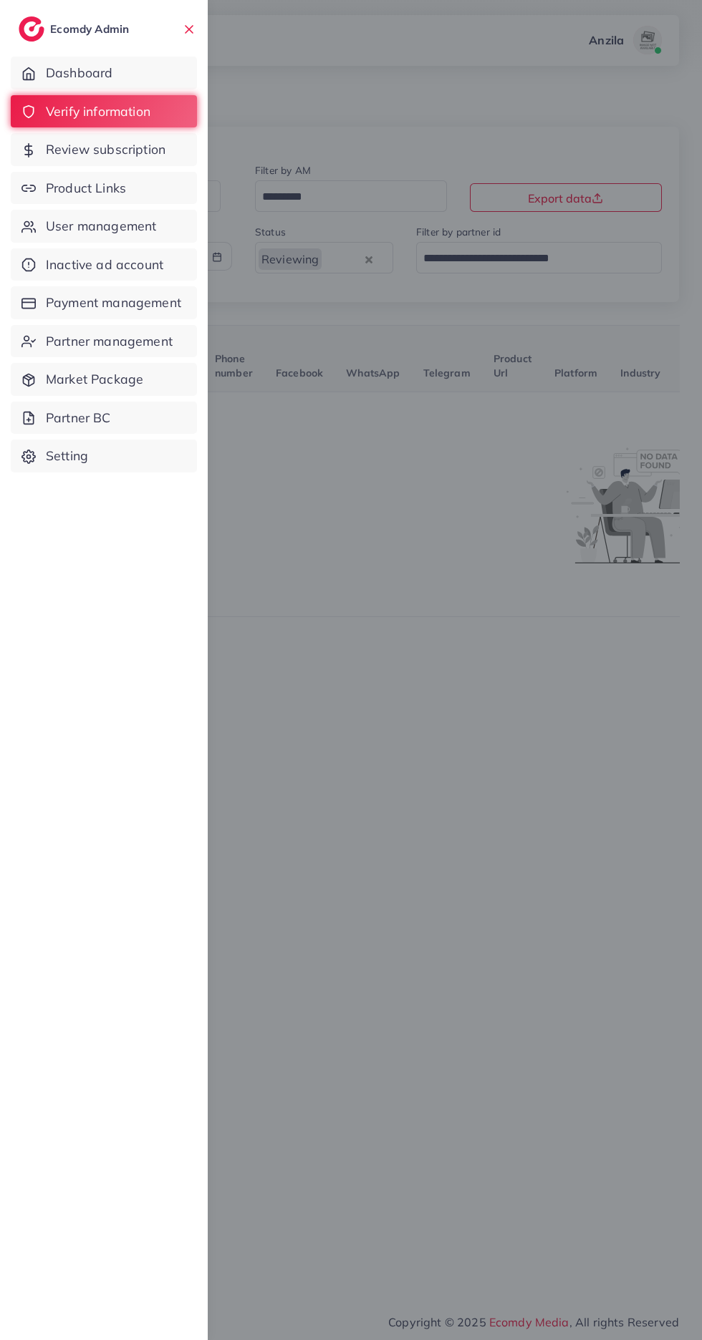
click at [126, 196] on span "Product Links" at bounding box center [86, 188] width 80 height 19
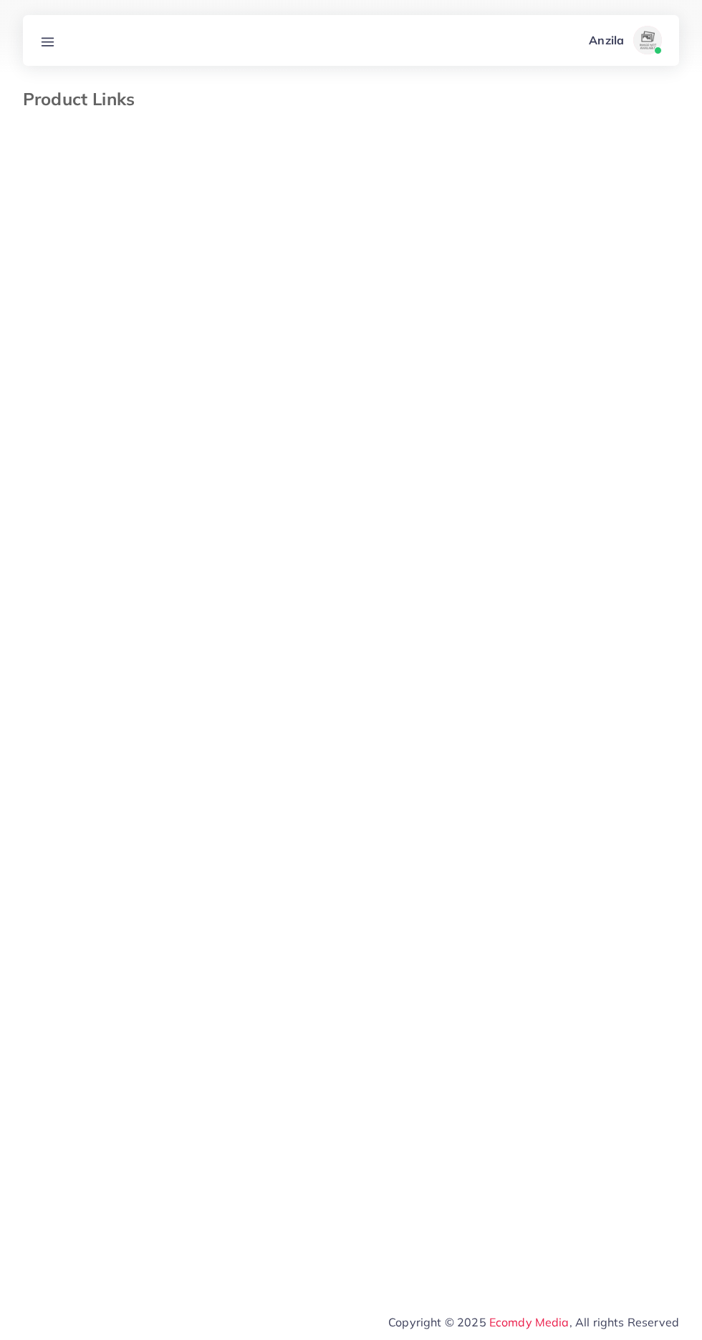
select select "*********"
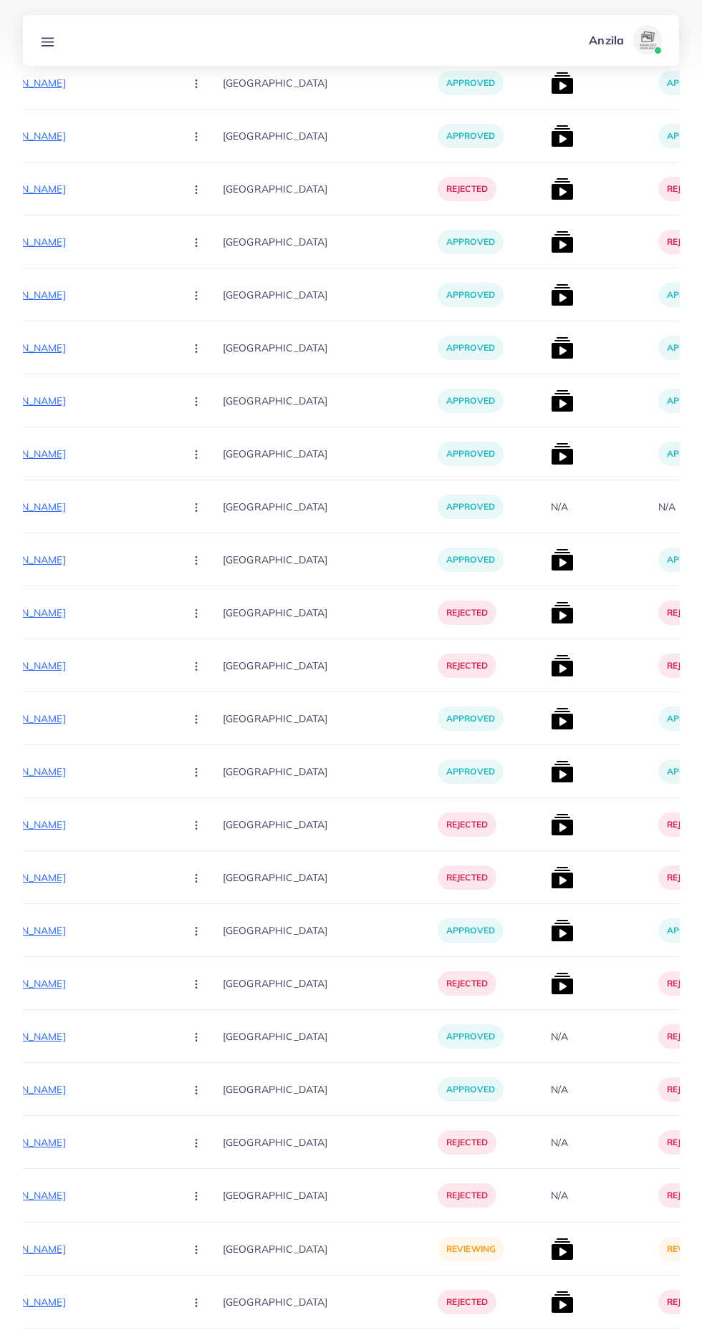
scroll to position [10499, 0]
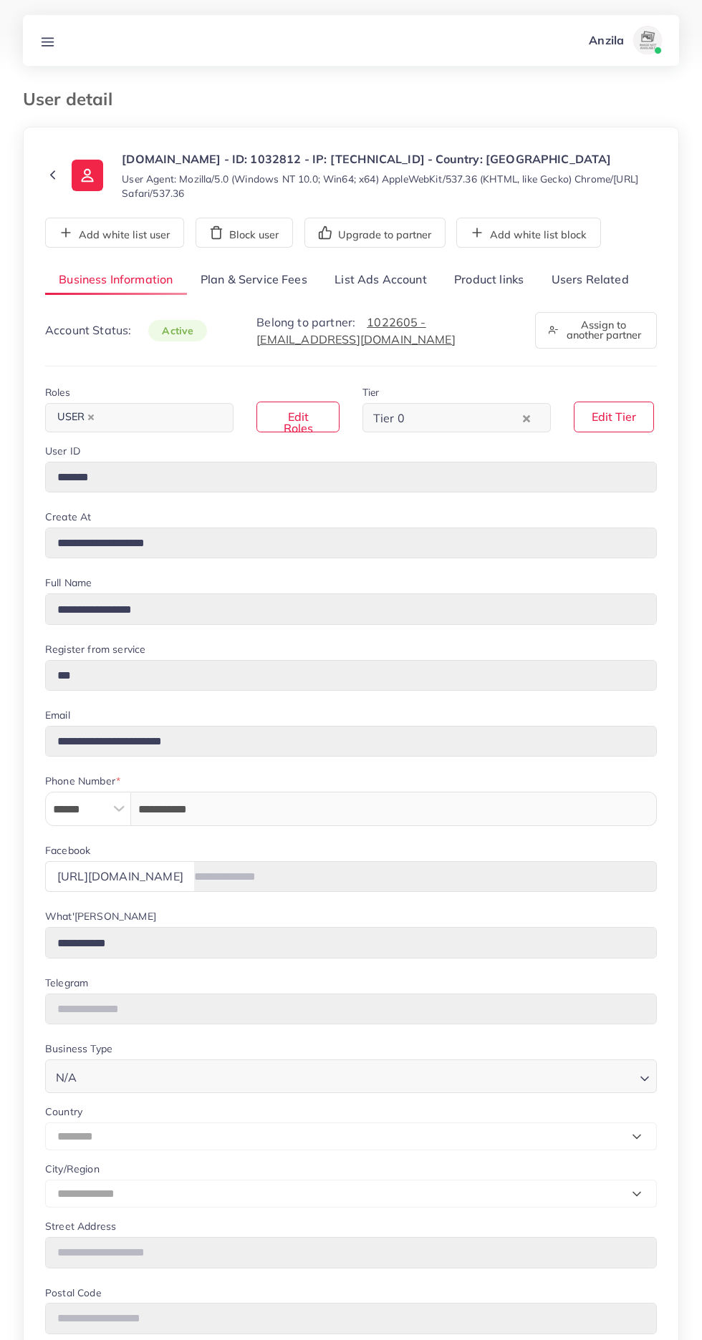
select select "********"
click at [603, 283] on link "Users Related" at bounding box center [589, 280] width 105 height 31
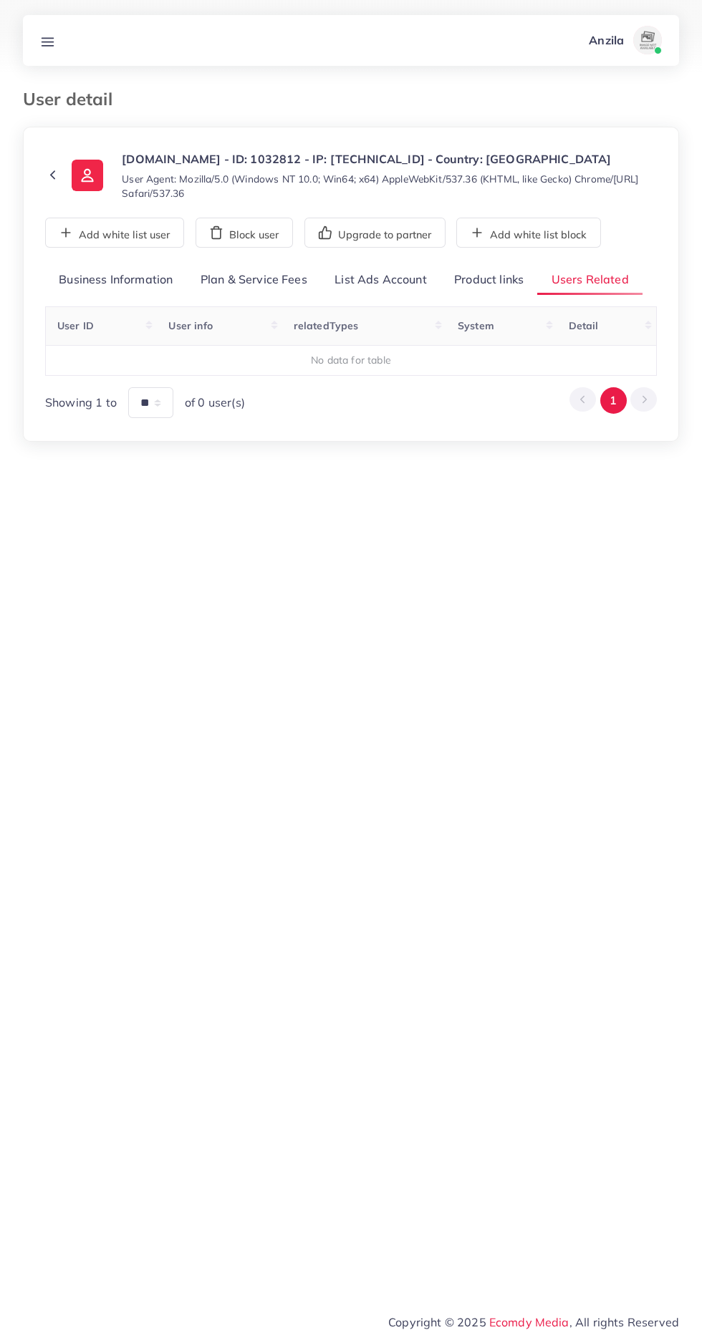
click at [478, 284] on link "Product links" at bounding box center [488, 280] width 97 height 31
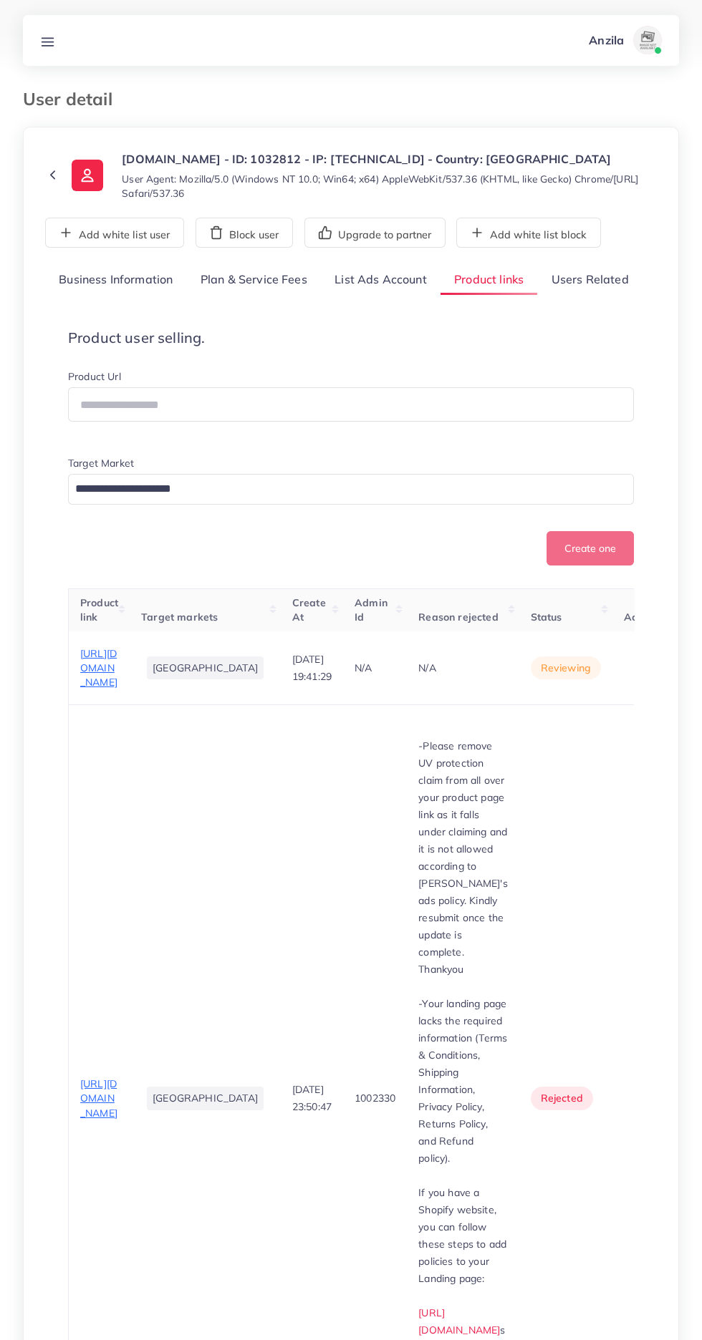
click at [87, 690] on span "https://luminashade.store/products/small-metal-frame-oval-gold-temple-sunglasses" at bounding box center [98, 668] width 37 height 42
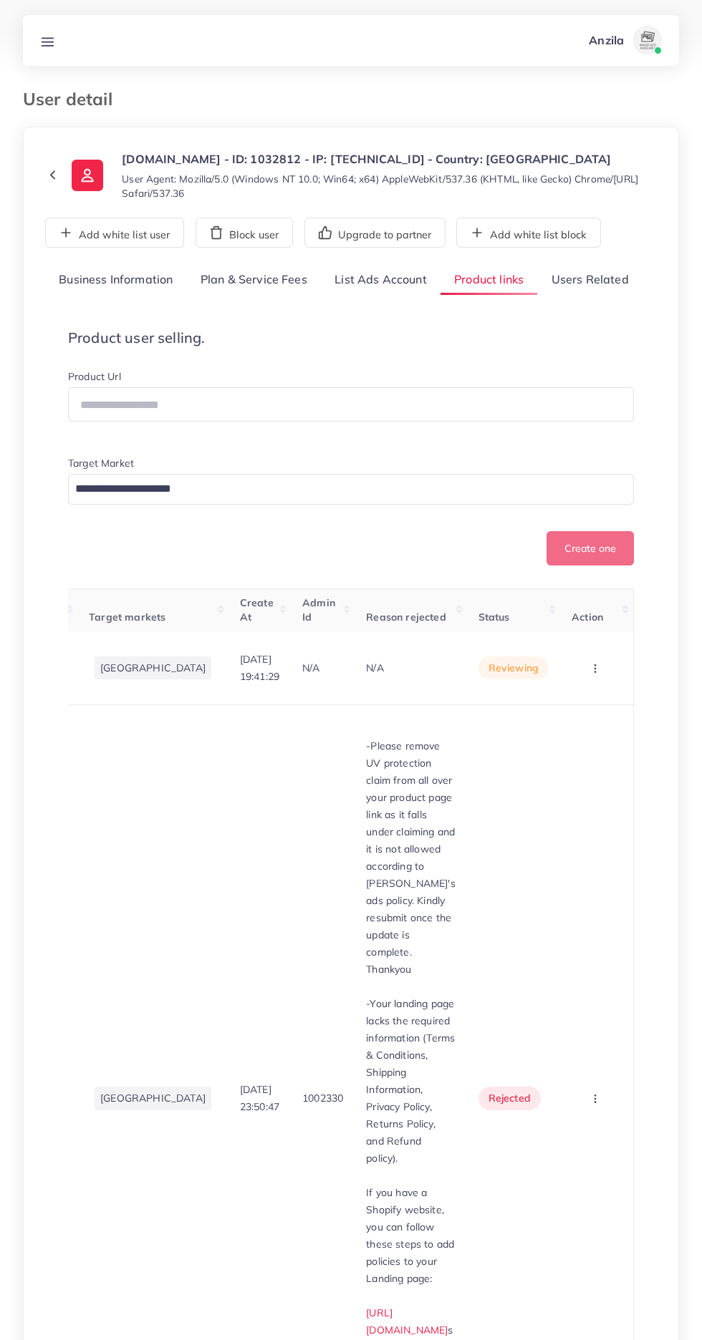
scroll to position [0, 110]
click at [595, 669] on circle "button" at bounding box center [594, 668] width 1 height 1
click at [585, 759] on link "Reject" at bounding box center [552, 743] width 113 height 32
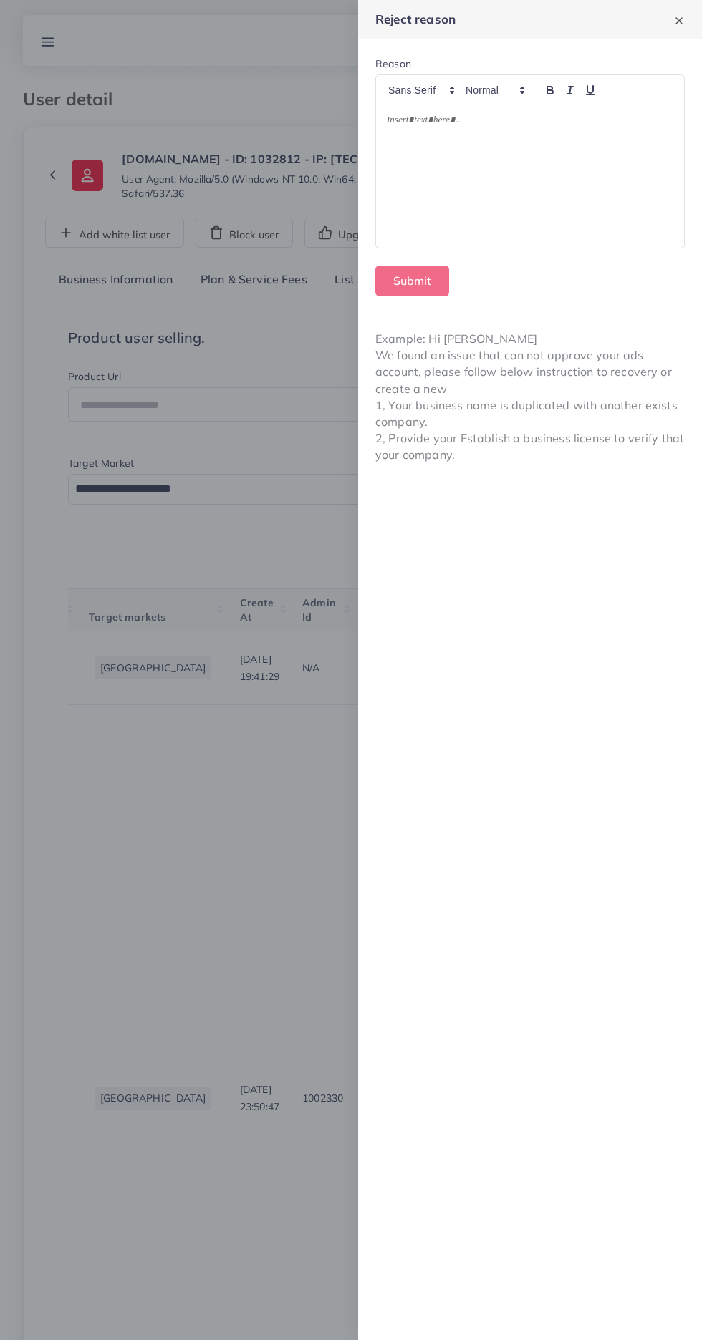
click at [142, 693] on div at bounding box center [351, 670] width 702 height 1340
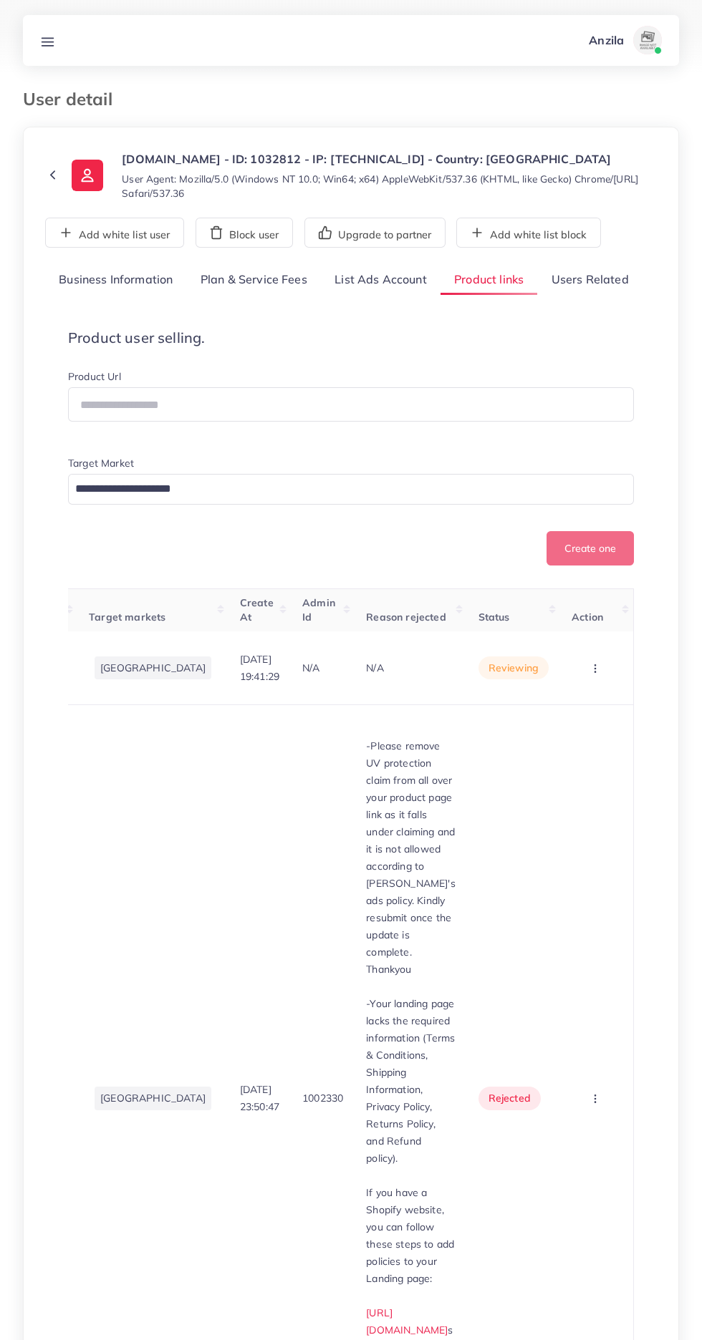
scroll to position [0, 0]
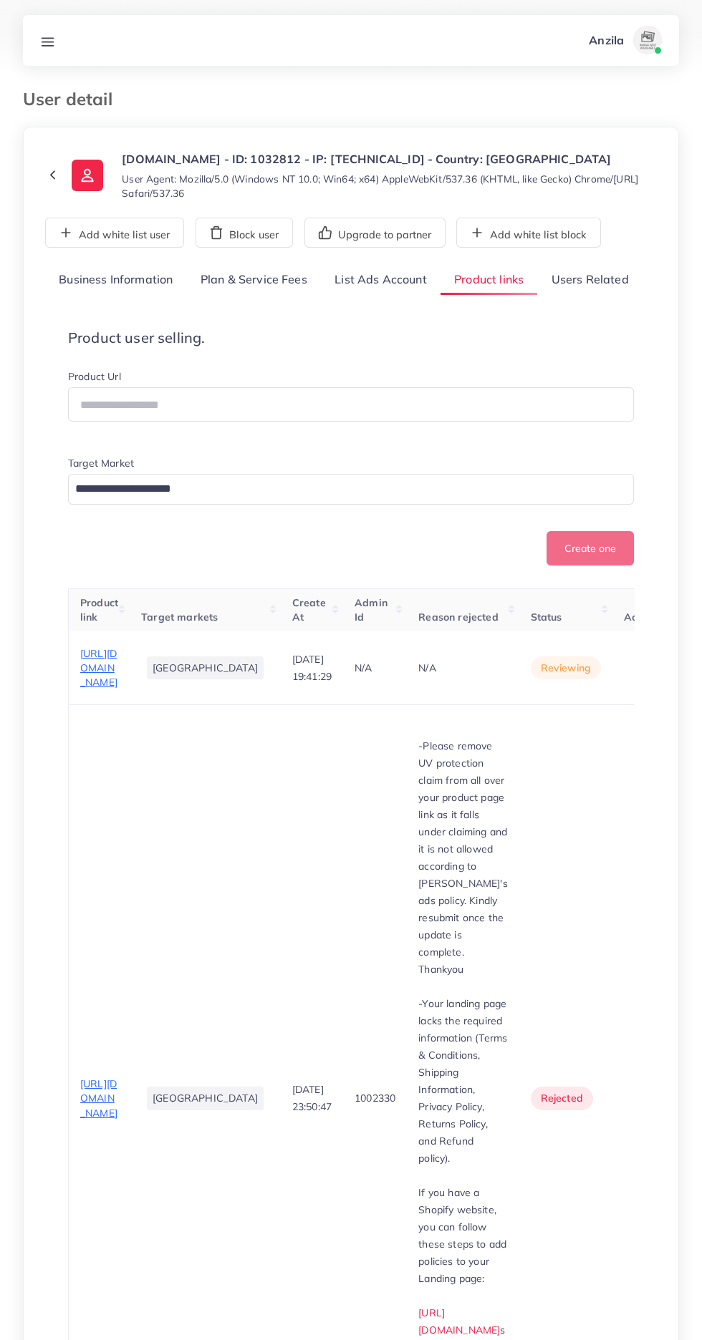
click at [89, 690] on span "https://luminashade.store/products/small-metal-frame-oval-gold-temple-sunglasses" at bounding box center [98, 668] width 37 height 42
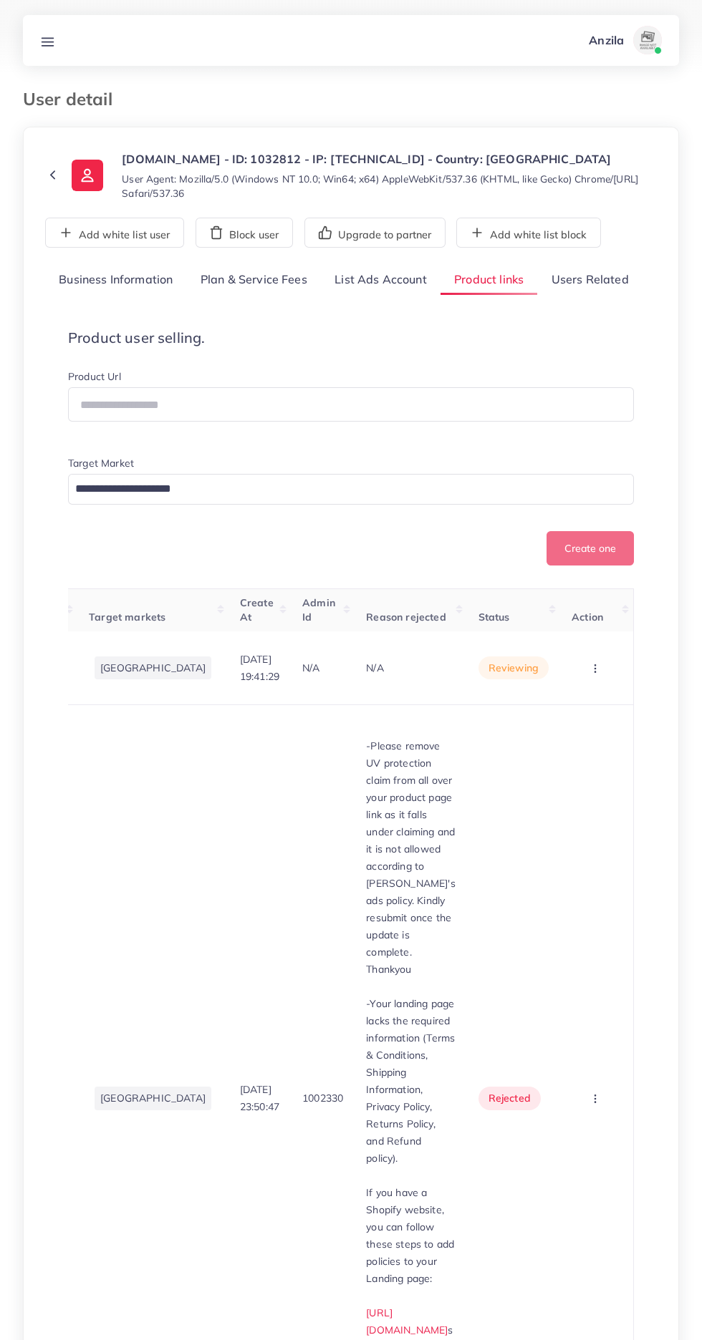
click at [595, 669] on circle "button" at bounding box center [594, 668] width 1 height 1
click at [578, 750] on span "Reject" at bounding box center [564, 743] width 34 height 14
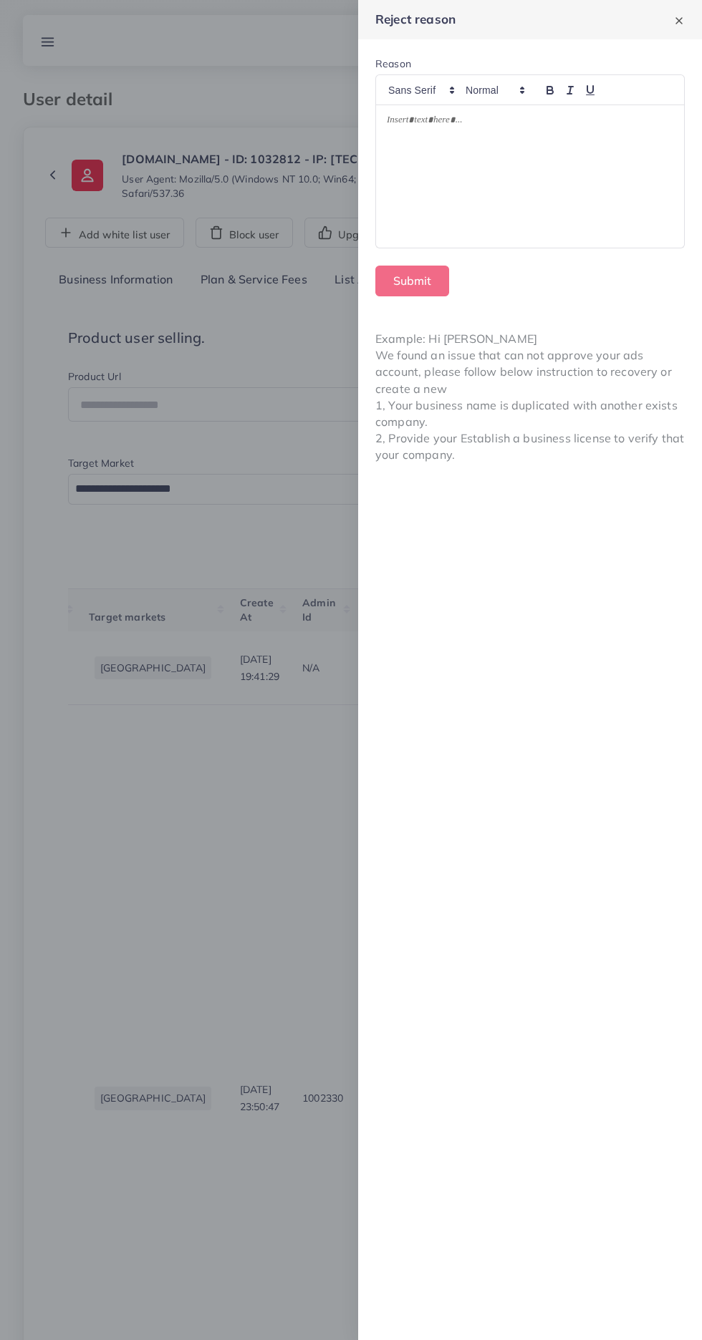
click at [609, 193] on div at bounding box center [530, 176] width 308 height 143
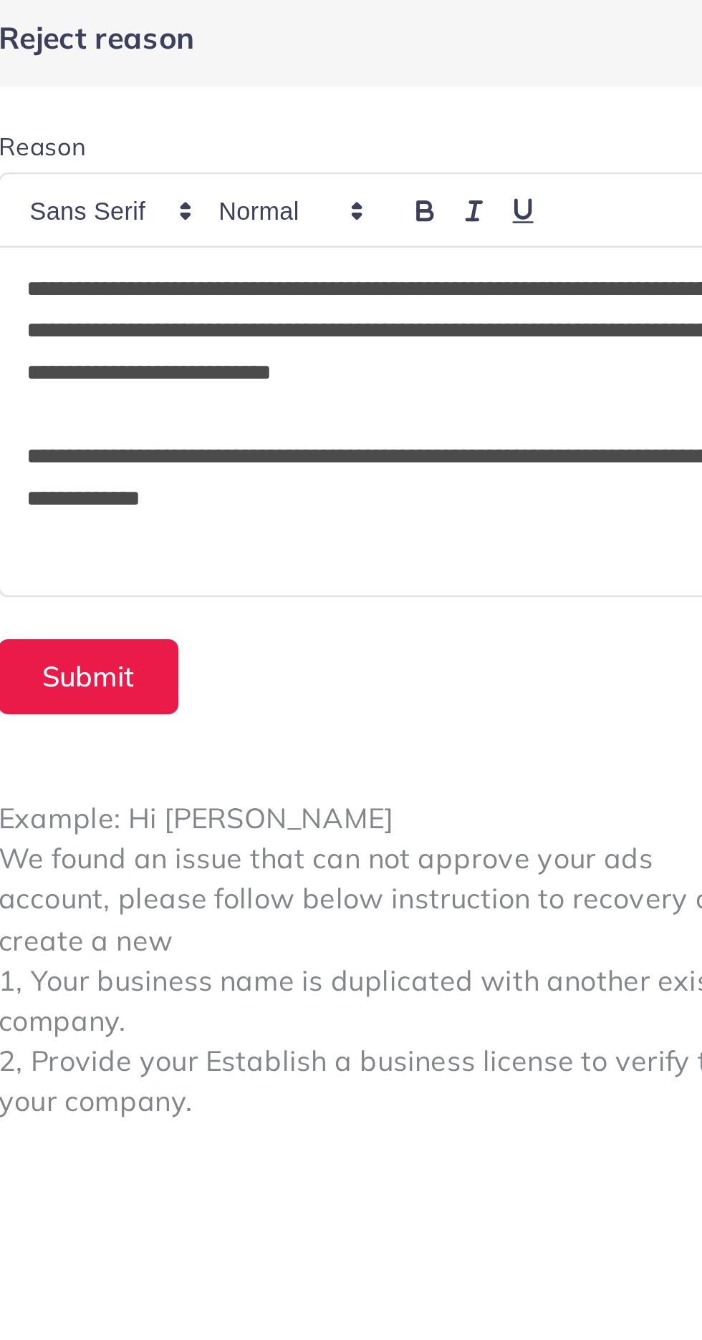
click at [604, 121] on p "**********" at bounding box center [530, 140] width 286 height 52
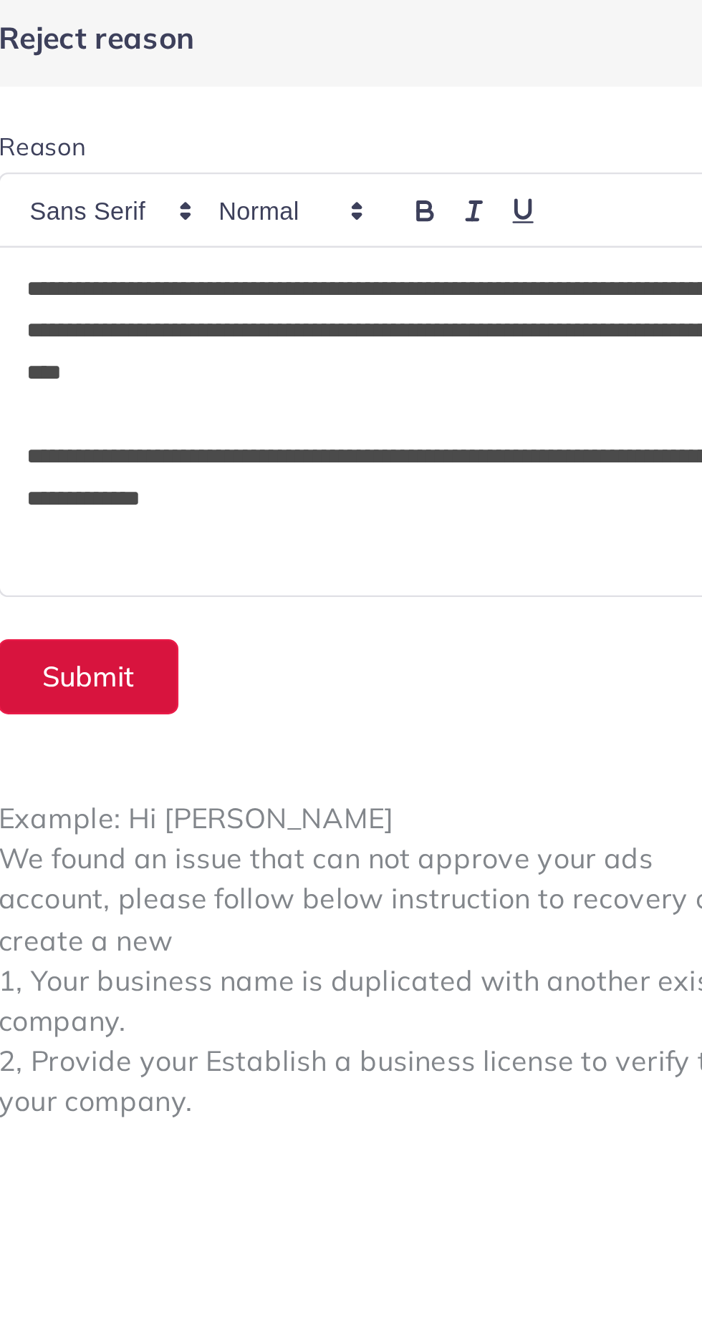
click at [425, 284] on button "Submit" at bounding box center [412, 281] width 74 height 31
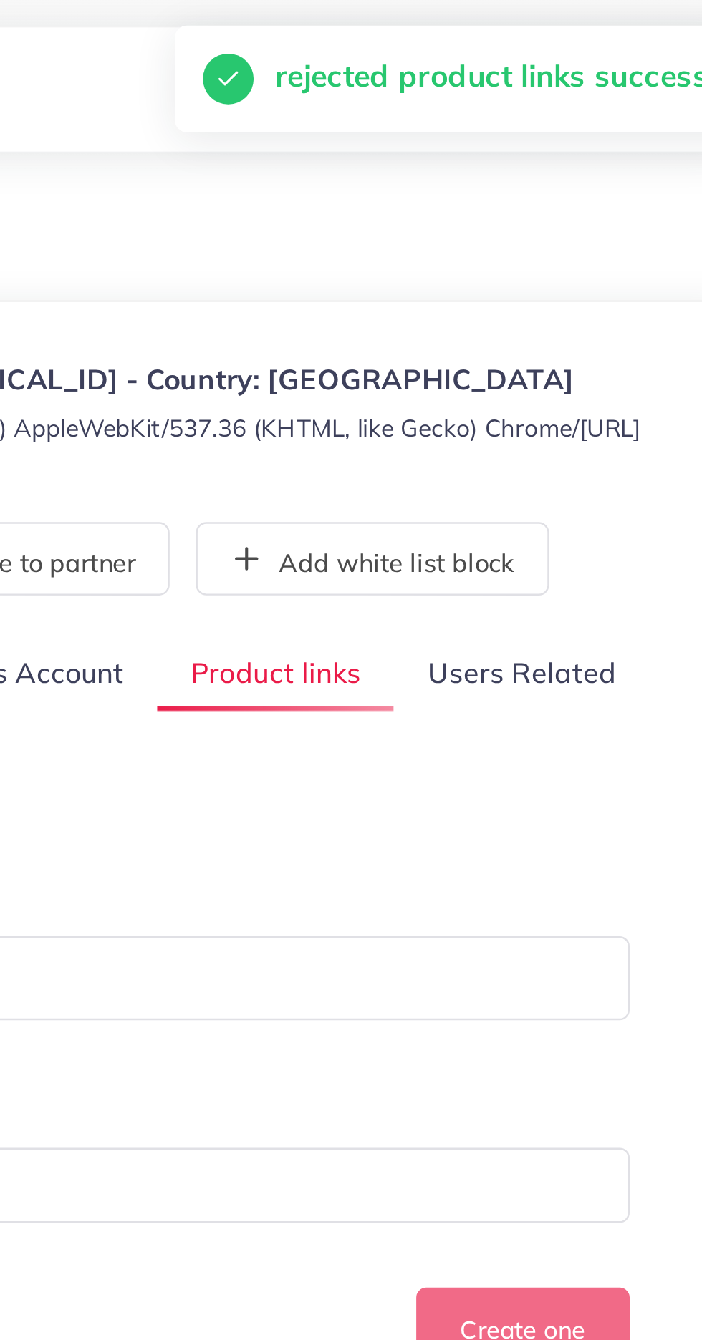
scroll to position [0, 122]
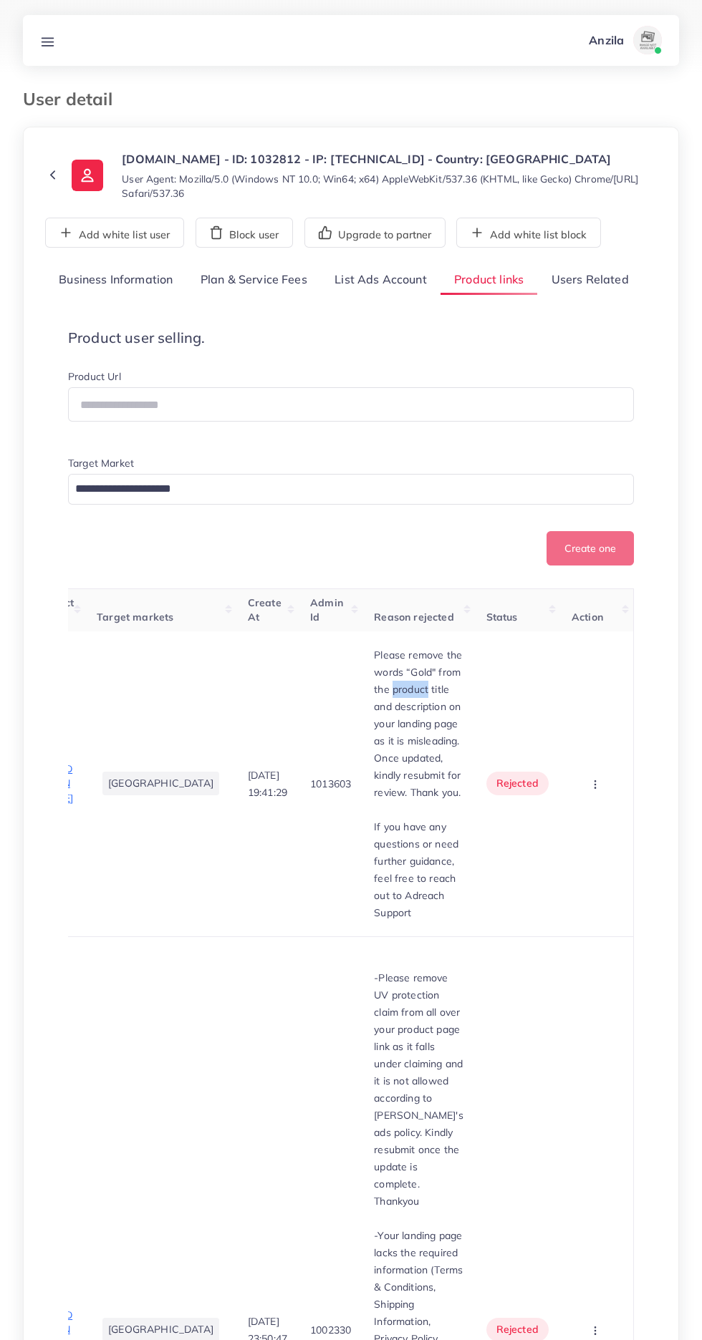
click at [362, 823] on td "Please remove the words “Gold" from the product title and description on your l…" at bounding box center [418, 785] width 112 height 306
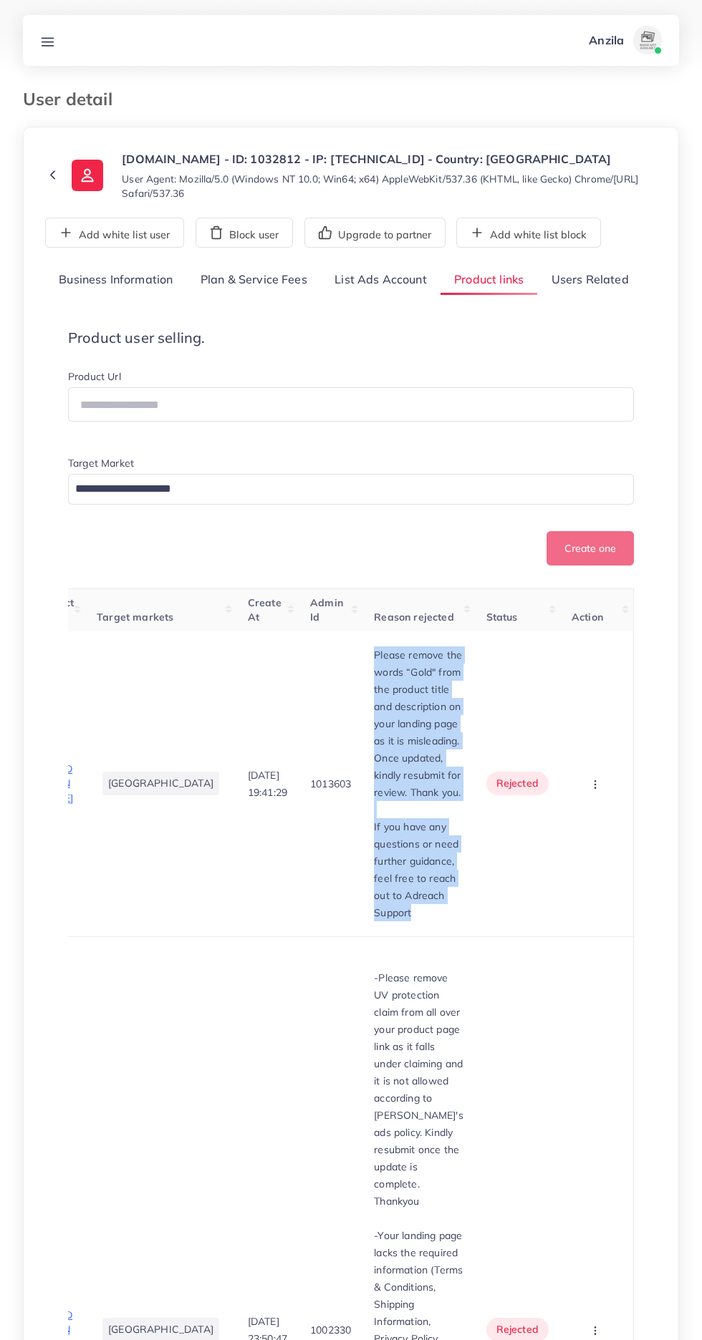
copy div "Please remove the words “Gold" from the product title and description on your l…"
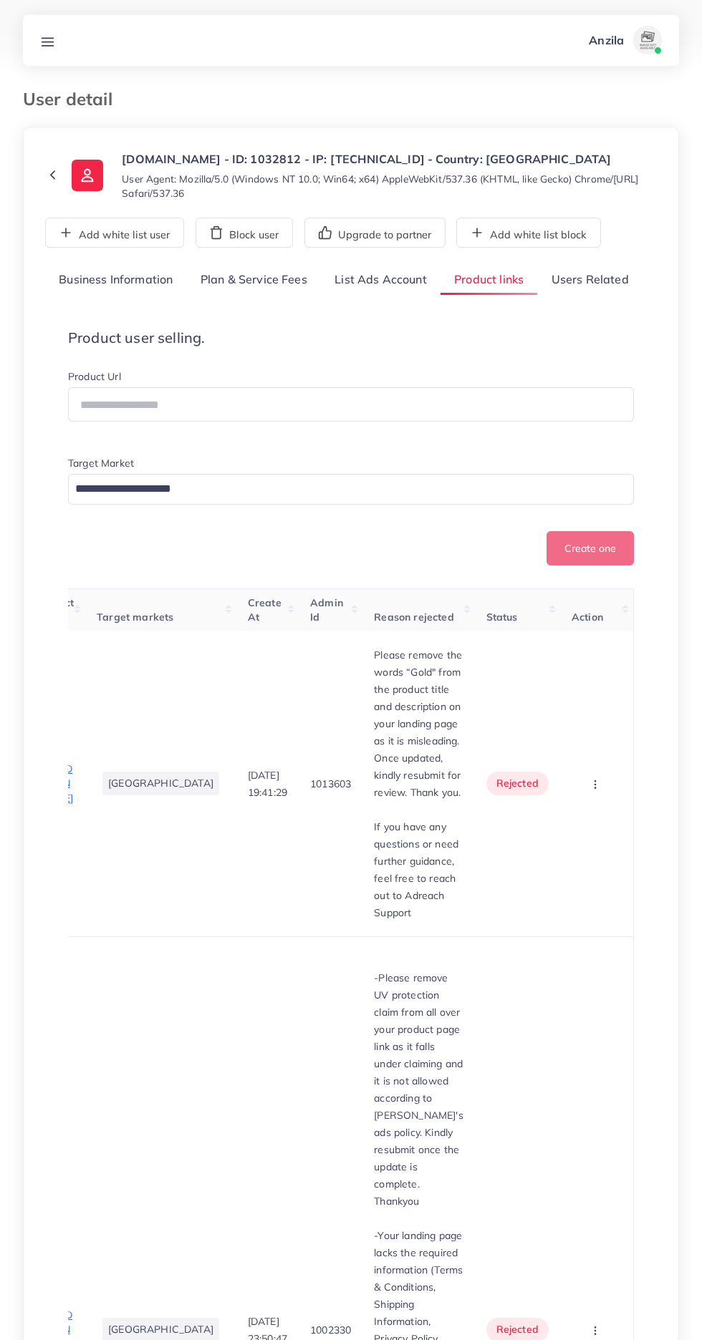
scroll to position [0, 117]
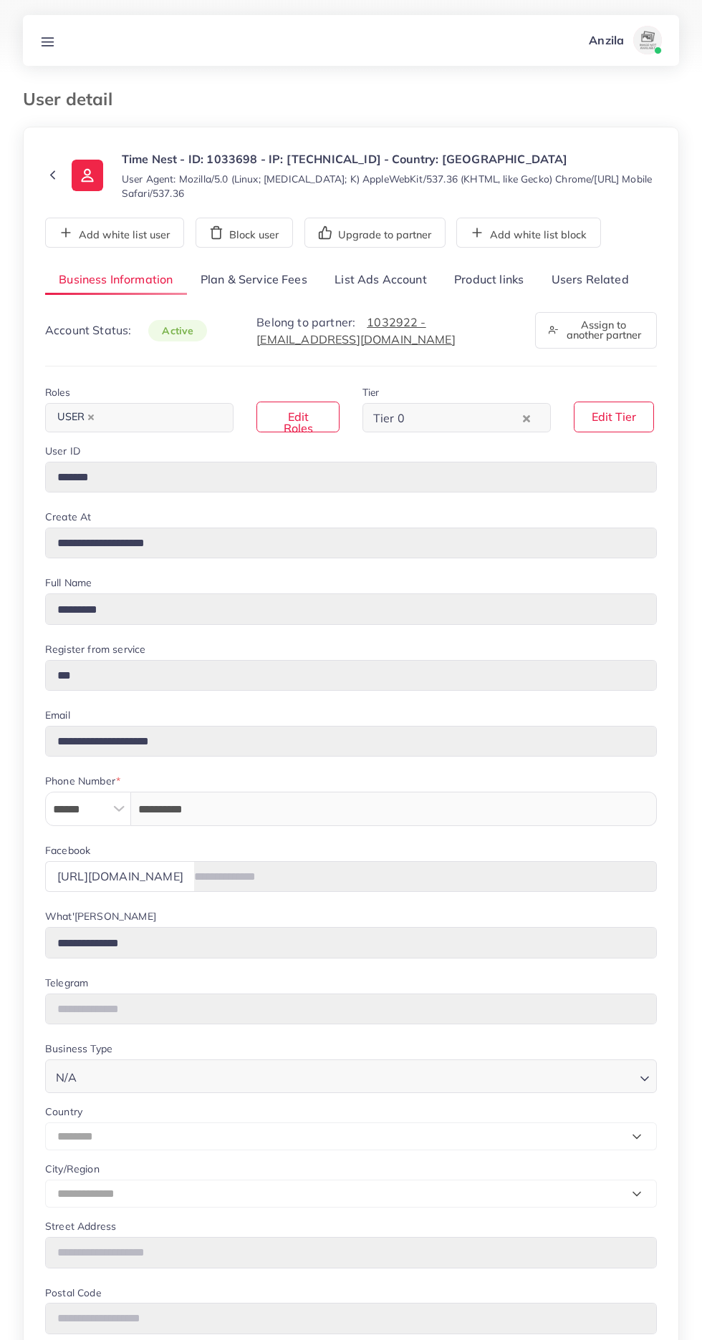
select select "********"
click at [586, 279] on link "Users Related" at bounding box center [589, 280] width 105 height 31
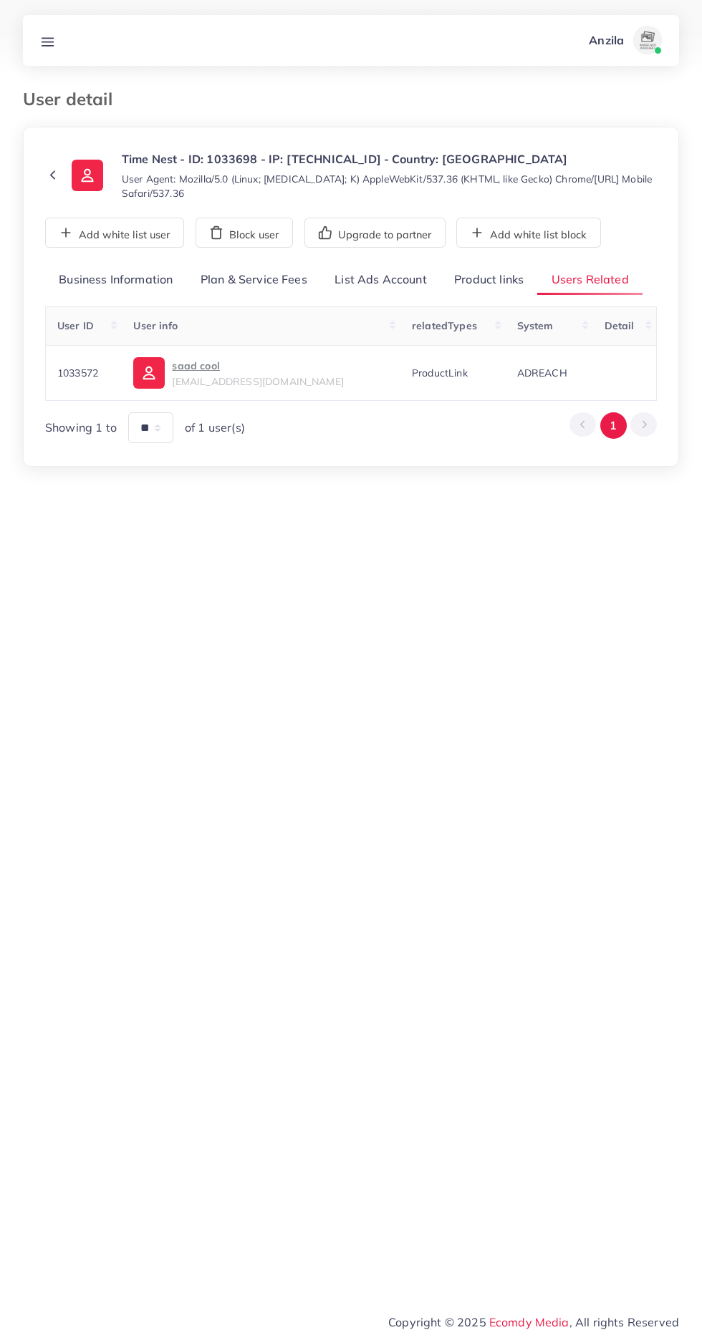
click at [239, 377] on span "saadcool999@gmail.com" at bounding box center [257, 381] width 171 height 13
click at [506, 275] on link "Product links" at bounding box center [488, 280] width 97 height 31
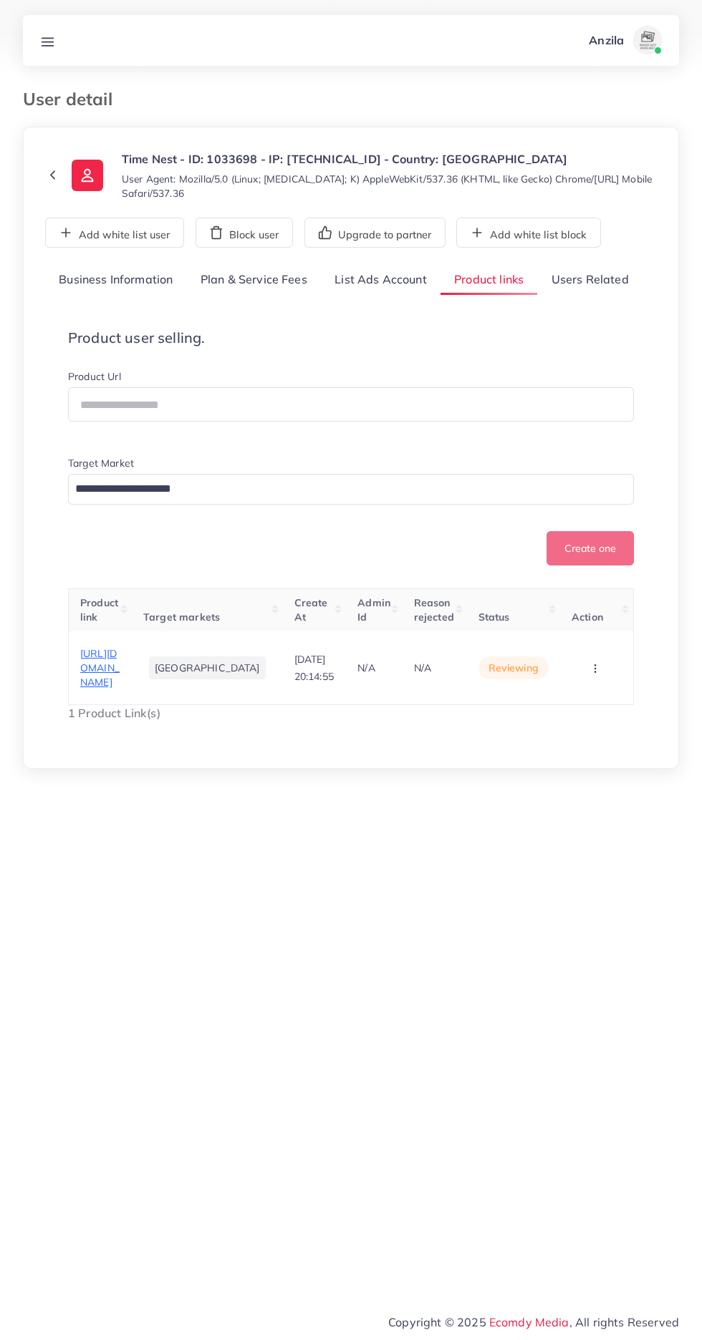
click at [95, 690] on span "https://timenest.pk/products/stylish-chain-watch?_pos=1&_sid=421b09e09&_ss=r" at bounding box center [99, 668] width 39 height 42
click at [594, 672] on circle "button" at bounding box center [594, 672] width 1 height 1
click at [583, 599] on span "Approve" at bounding box center [569, 592] width 47 height 14
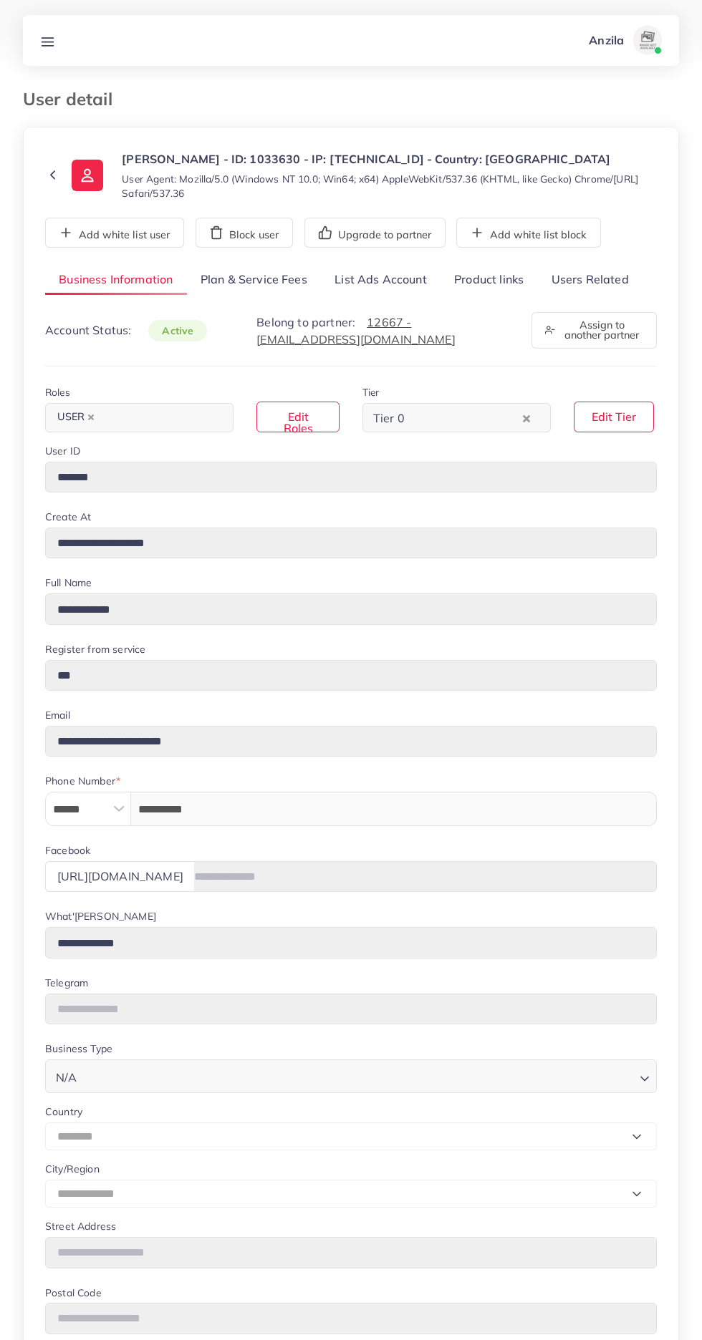
select select "********"
click at [589, 278] on link "Users Related" at bounding box center [589, 280] width 105 height 31
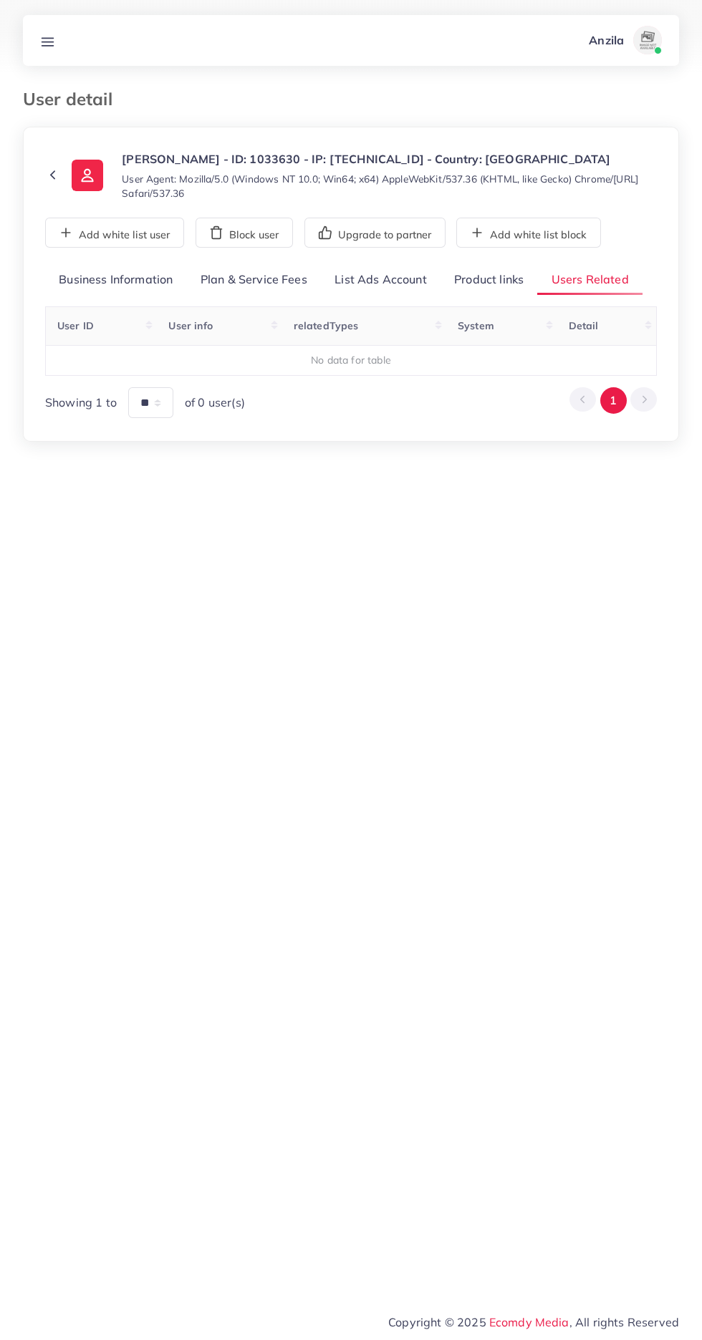
click at [485, 278] on link "Product links" at bounding box center [488, 280] width 97 height 31
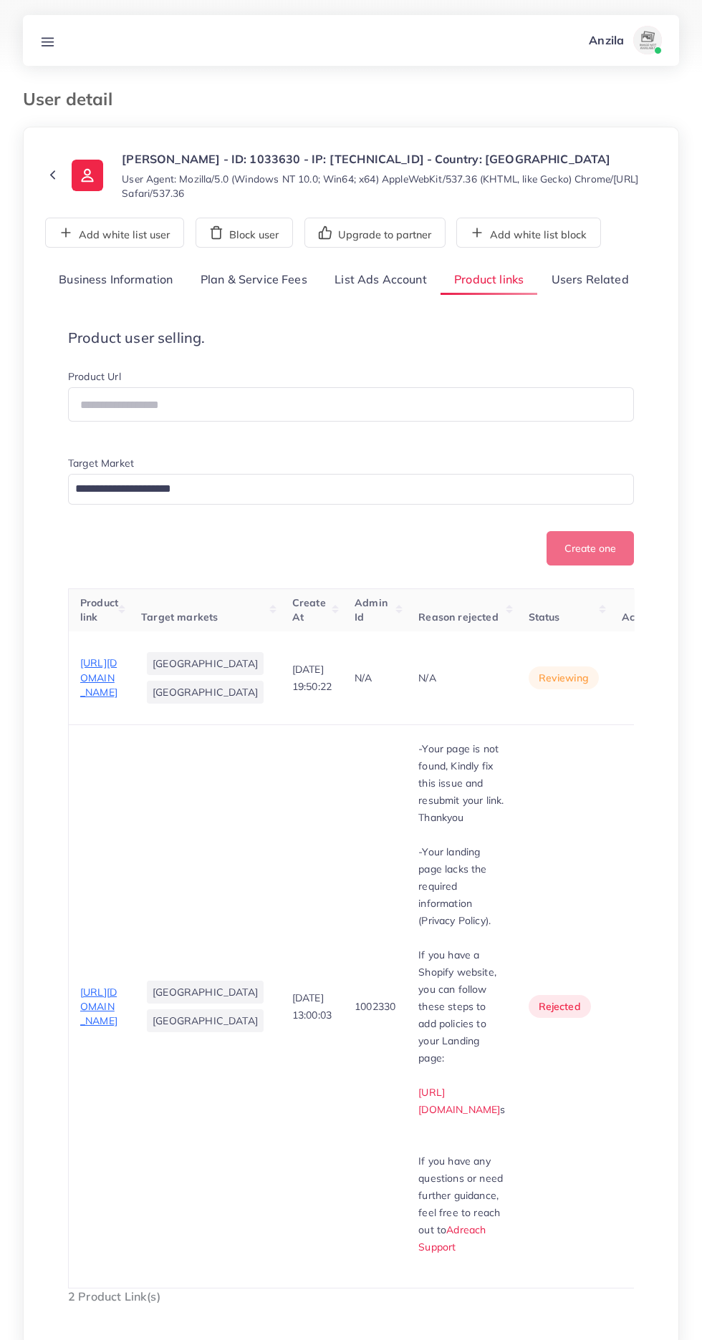
click at [99, 699] on span "[URL][DOMAIN_NAME]" at bounding box center [98, 678] width 37 height 42
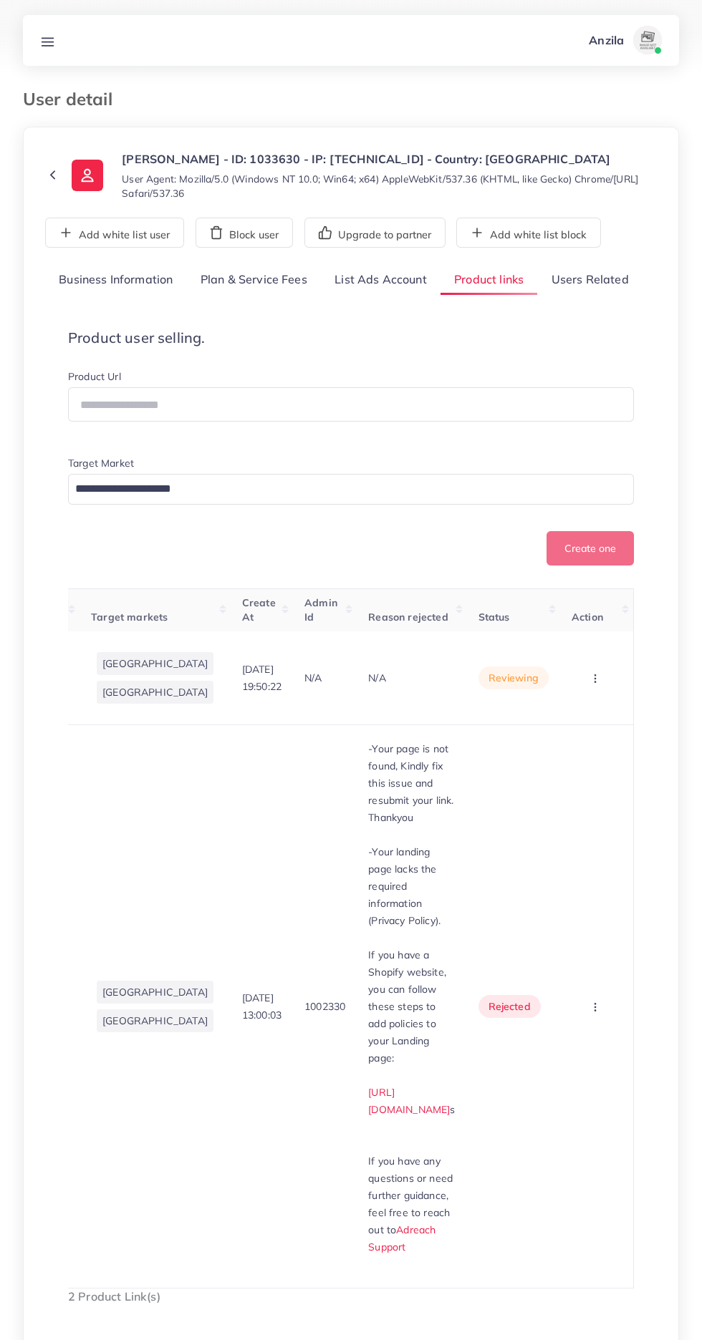
scroll to position [0, 131]
click at [595, 679] on circle "button" at bounding box center [594, 678] width 1 height 1
click at [564, 760] on span "Reject" at bounding box center [563, 753] width 34 height 14
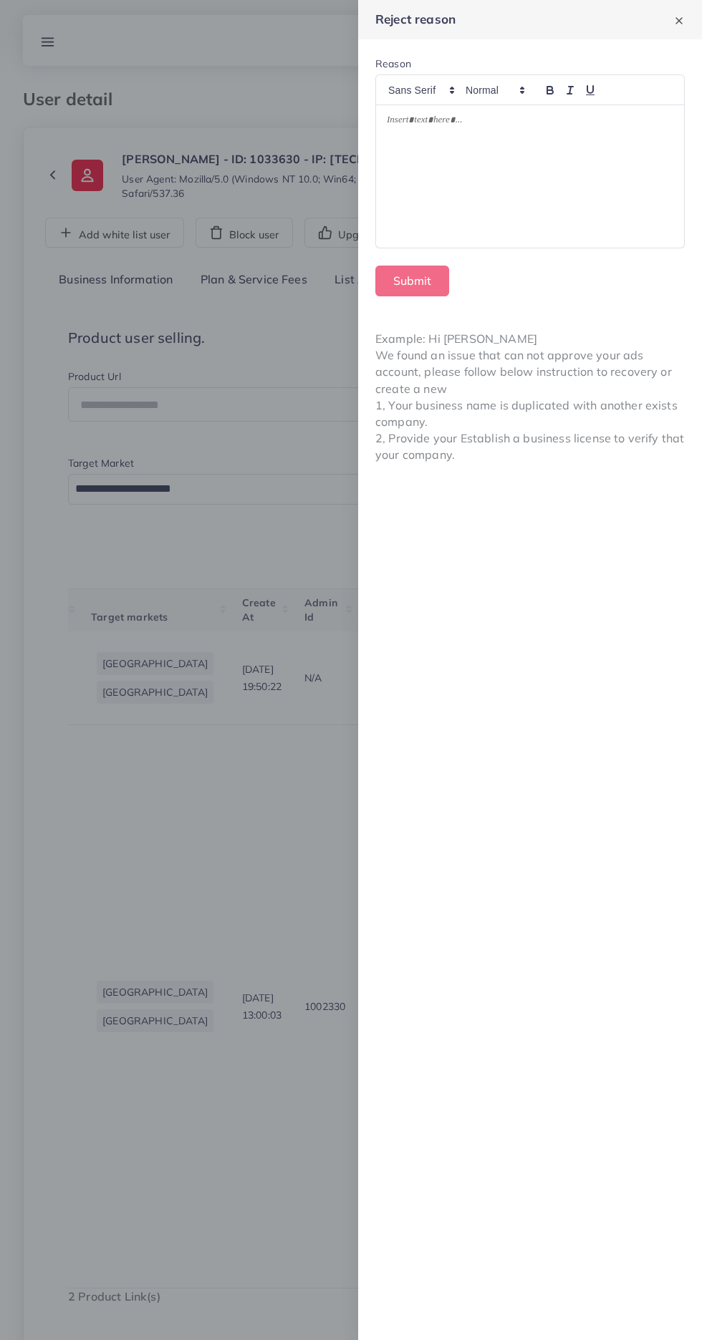
click at [564, 173] on div at bounding box center [530, 176] width 308 height 143
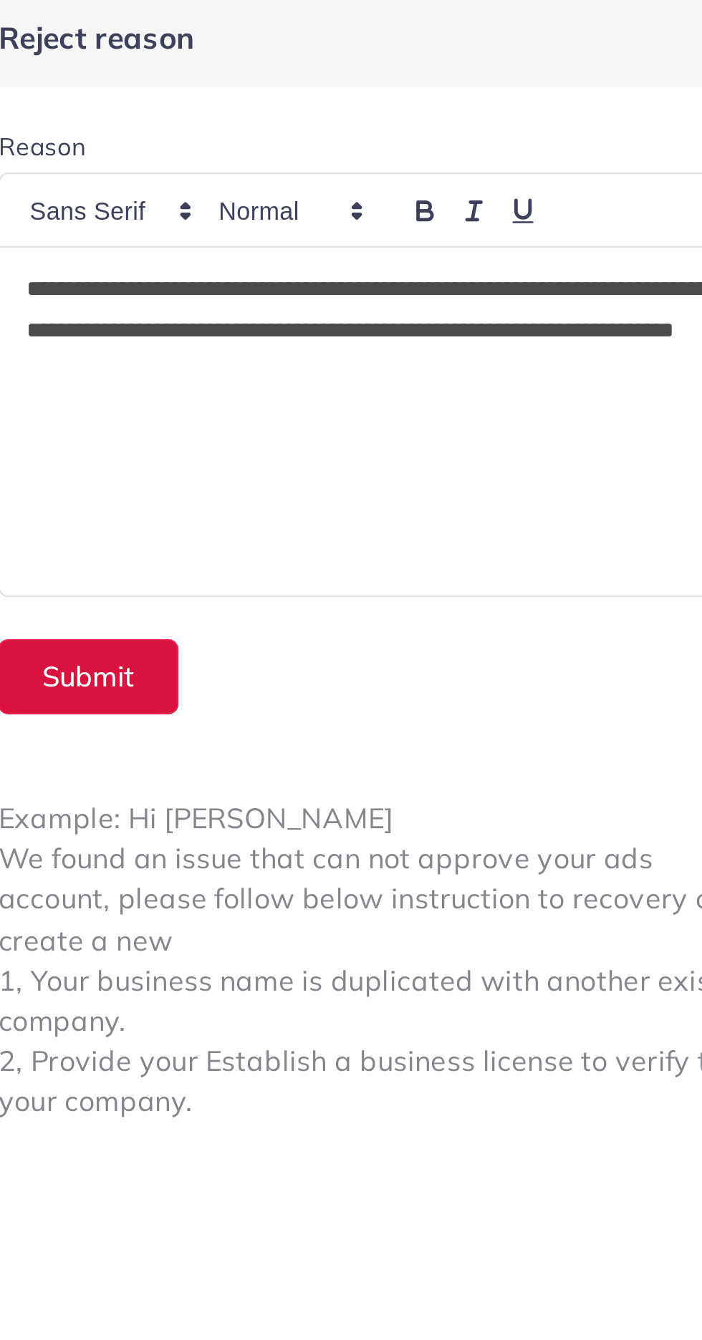
click at [427, 278] on button "Submit" at bounding box center [412, 281] width 74 height 31
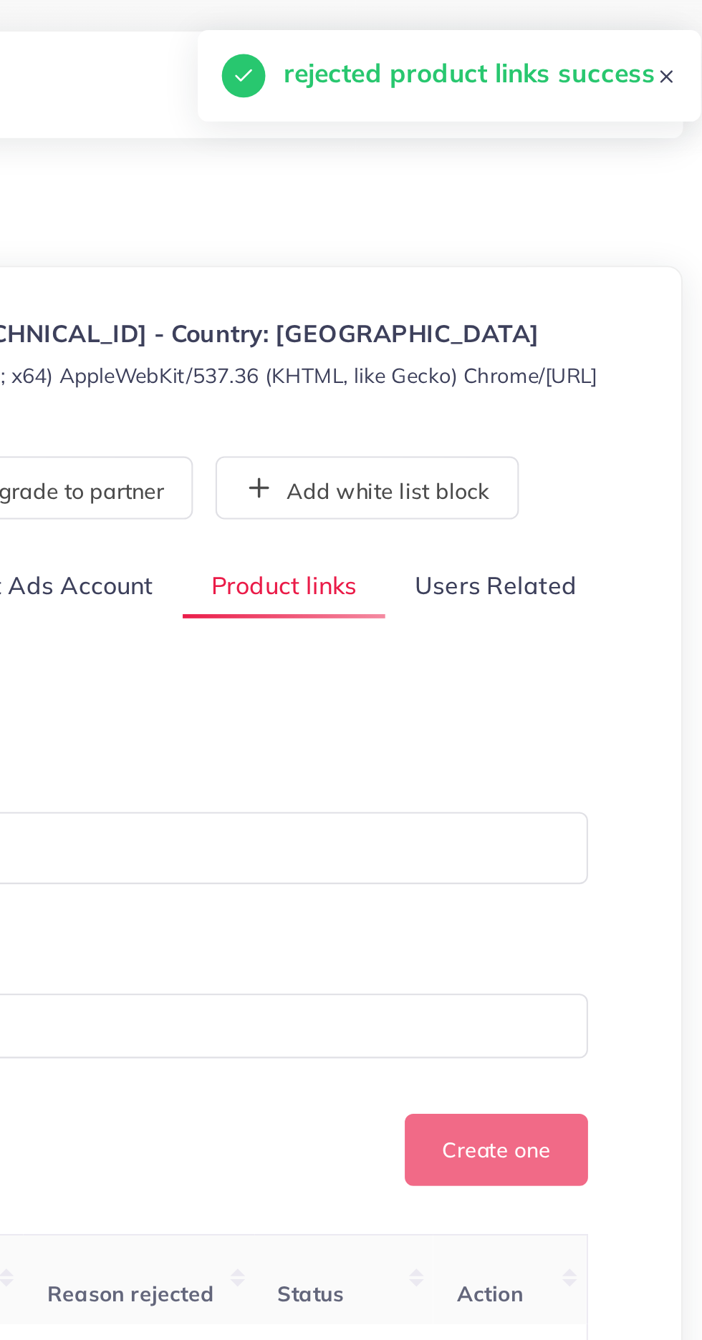
scroll to position [0, 122]
